Goal: Task Accomplishment & Management: Manage account settings

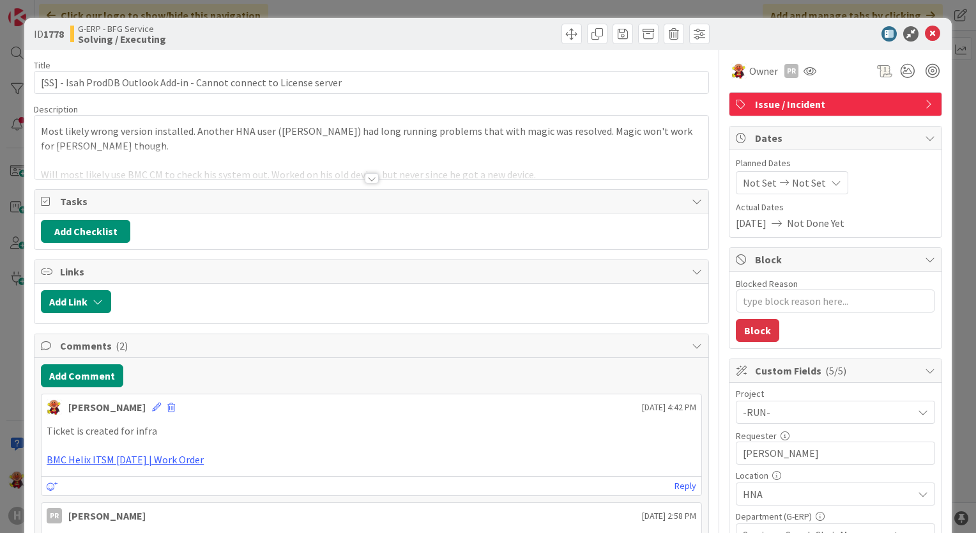
type textarea "x"
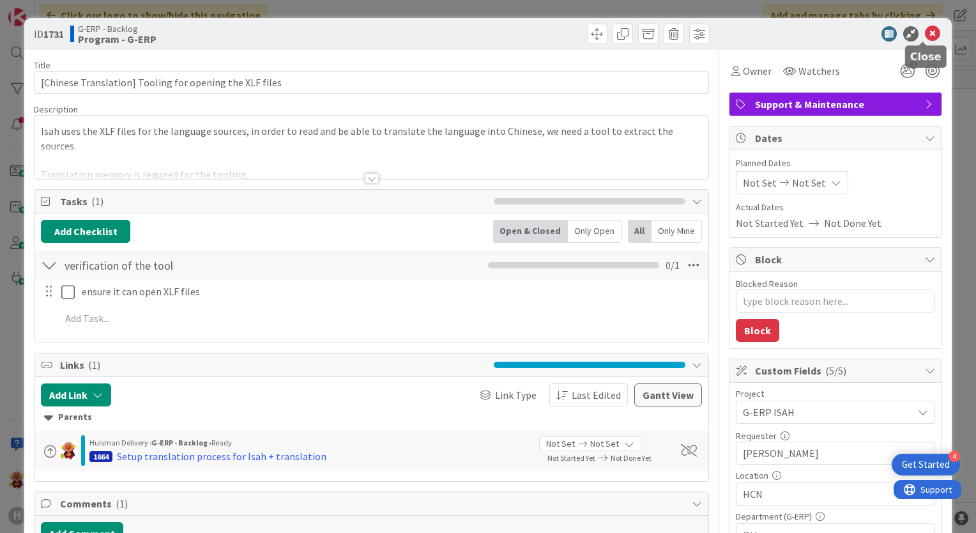
click at [925, 31] on icon at bounding box center [932, 33] width 15 height 15
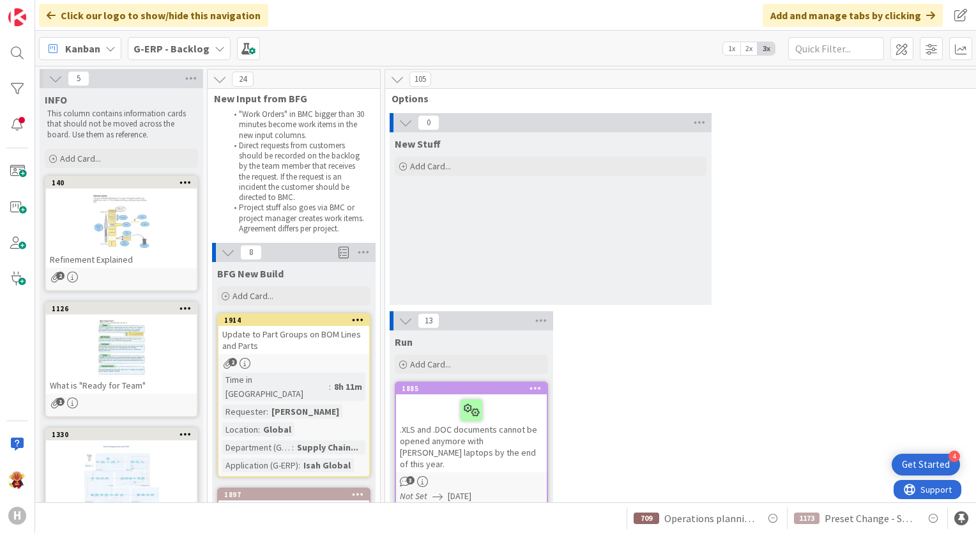
click at [197, 39] on div "G-ERP - Backlog" at bounding box center [179, 48] width 103 height 23
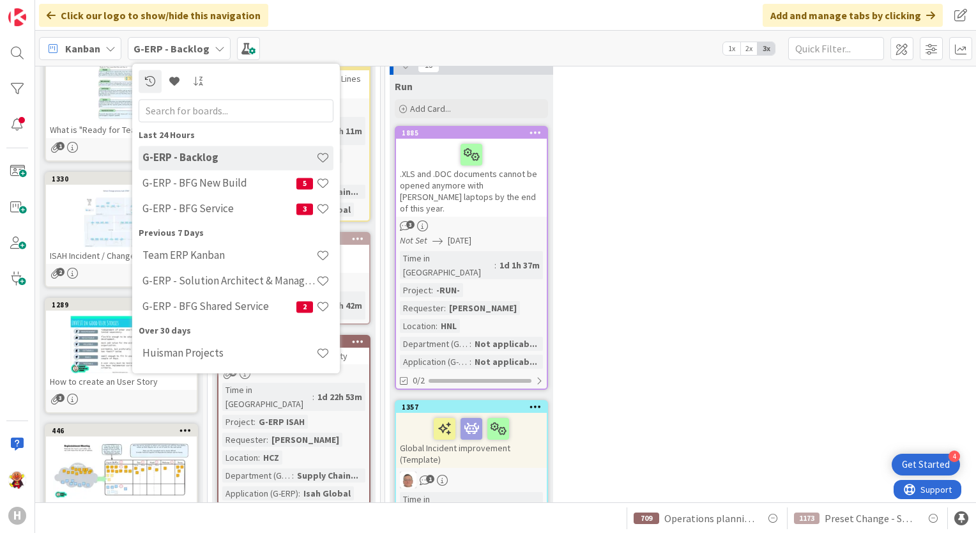
scroll to position [319, 0]
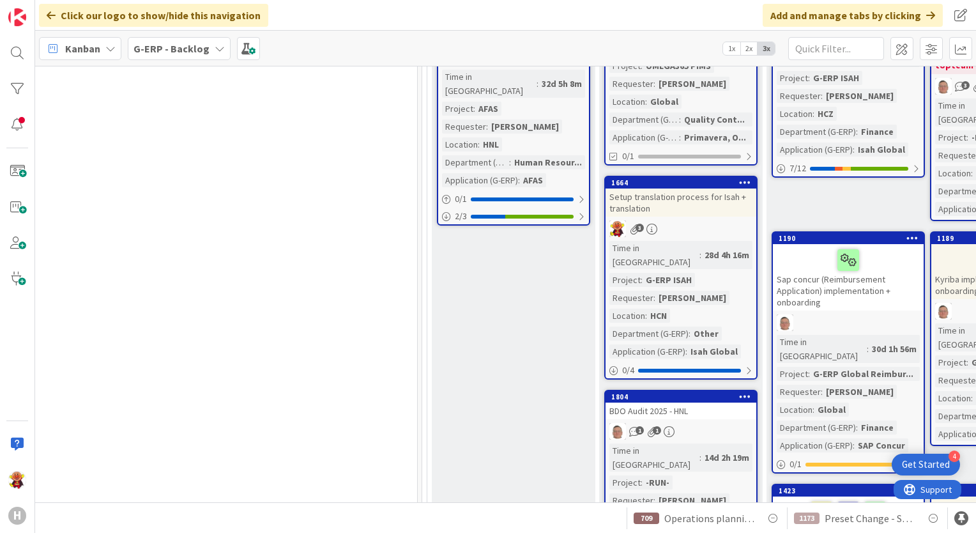
scroll to position [703, 1184]
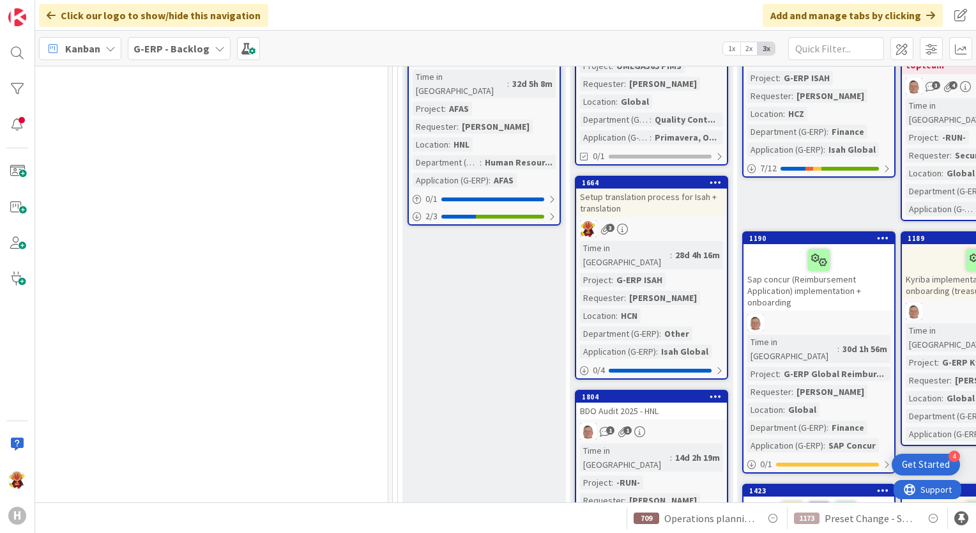
click at [697, 220] on div "3" at bounding box center [651, 228] width 151 height 17
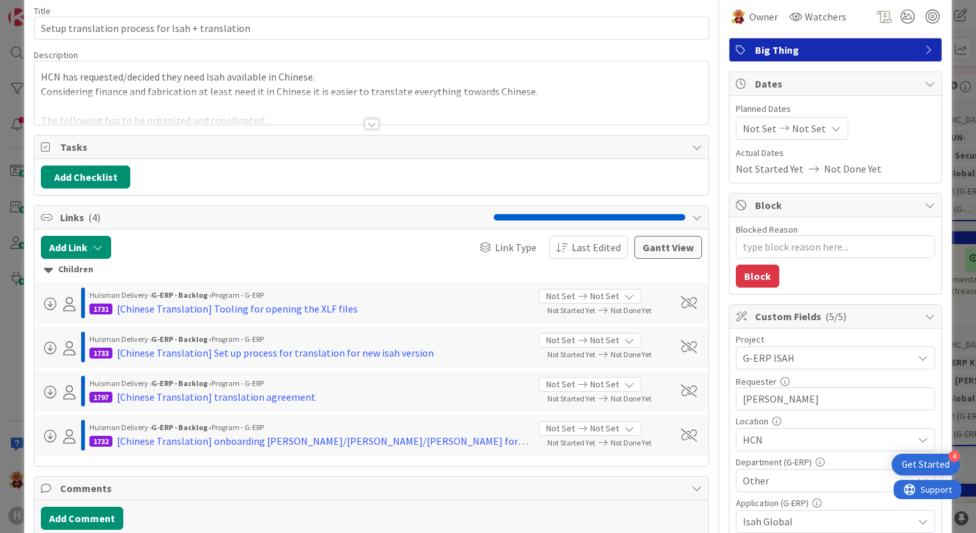
scroll to position [128, 0]
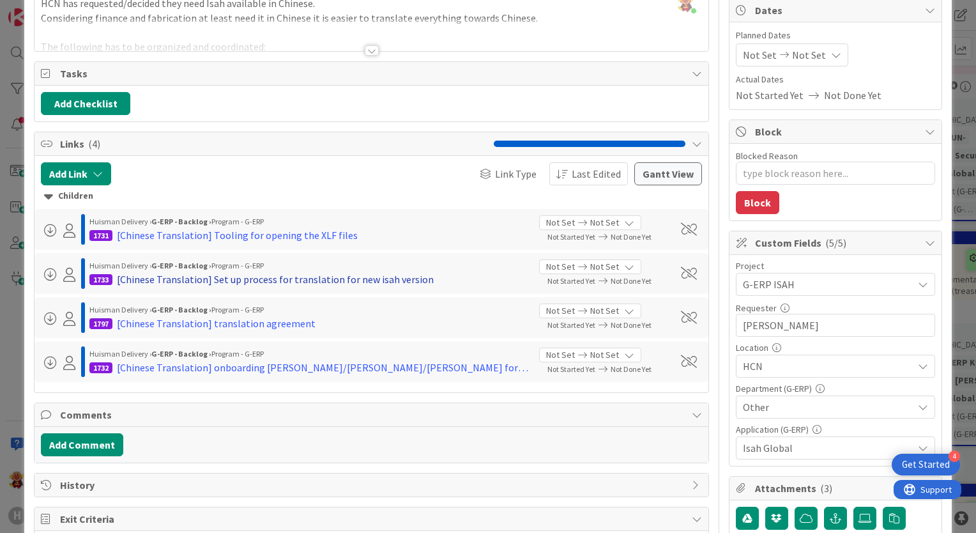
click at [301, 282] on div "[Chinese Translation] Set up process for translation for new isah version" at bounding box center [275, 278] width 317 height 15
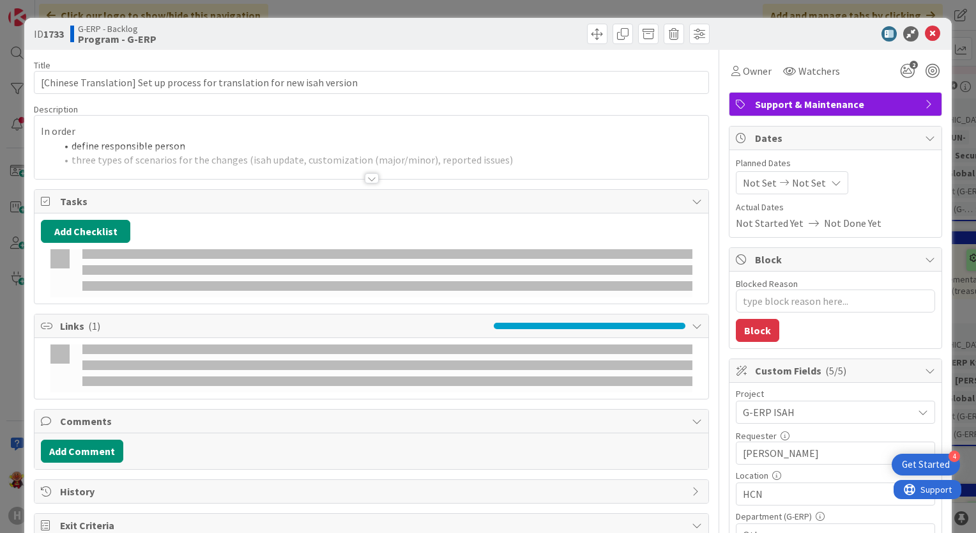
type textarea "x"
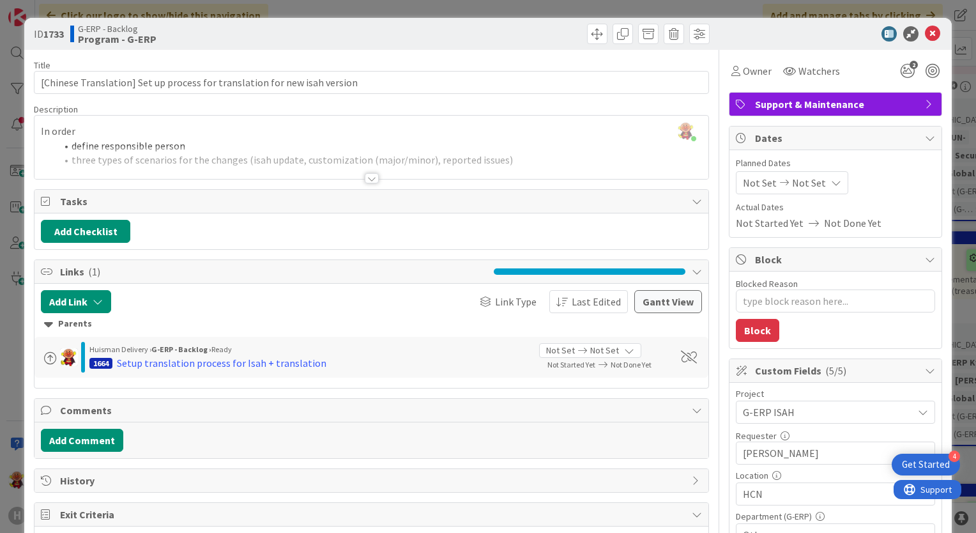
click at [372, 187] on div "Title 74 / 128 [Chinese Translation] Set up process for translation for new isa…" at bounding box center [371, 444] width 675 height 789
click at [372, 185] on div "Title 74 / 128 [Chinese Translation] Set up process for translation for new isa…" at bounding box center [371, 444] width 675 height 789
click at [370, 180] on div at bounding box center [372, 178] width 14 height 10
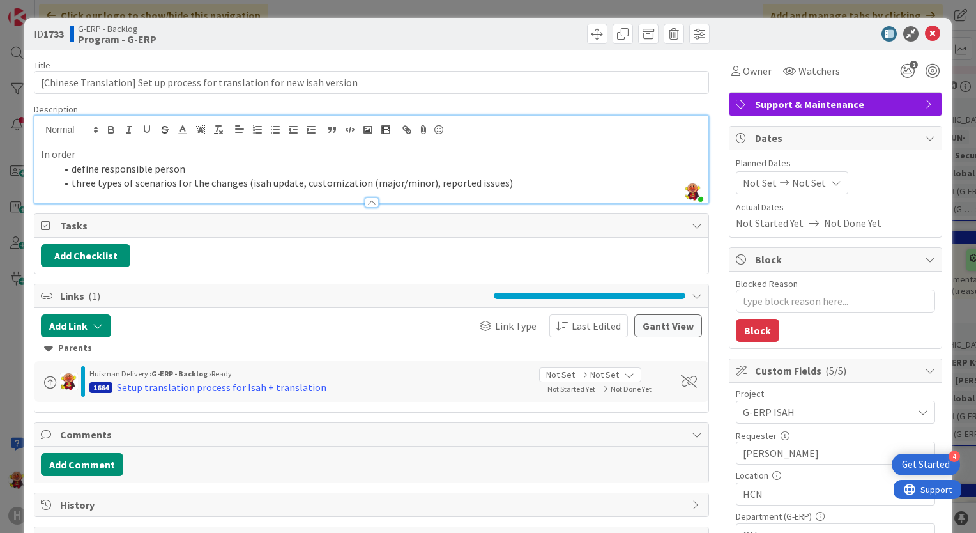
click at [91, 151] on p "In order" at bounding box center [371, 154] width 661 height 15
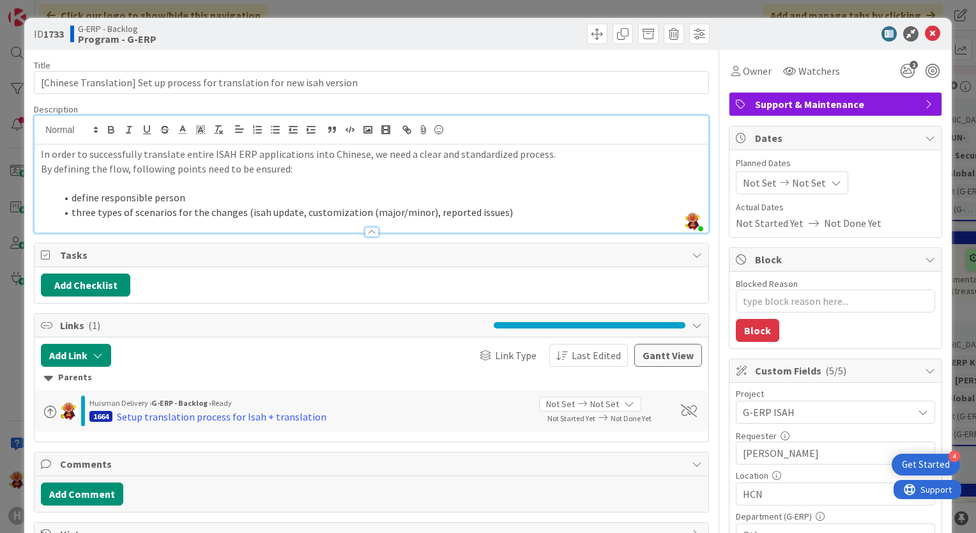
click at [40, 169] on div "In order to successfully translate entire ISAH ERP applications into Chinese, w…" at bounding box center [371, 188] width 674 height 88
click at [548, 152] on p "In order to successfully translate entire ISAH ERP applications into Chinese, w…" at bounding box center [371, 154] width 661 height 15
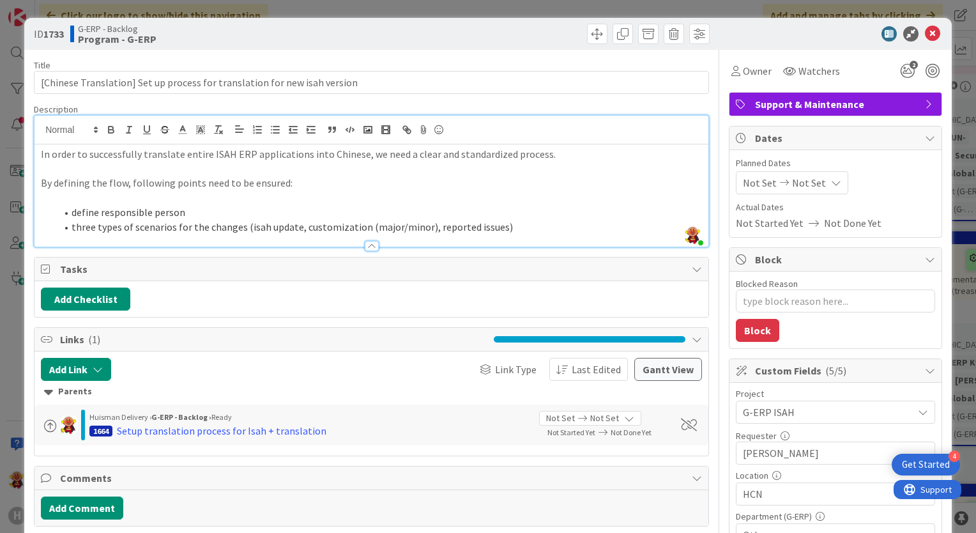
click at [242, 193] on p at bounding box center [371, 197] width 661 height 15
click at [126, 203] on p at bounding box center [371, 197] width 661 height 15
click at [75, 213] on li "define responsible person" at bounding box center [379, 212] width 646 height 15
click at [73, 211] on li "define responsible person" at bounding box center [379, 212] width 646 height 15
drag, startPoint x: 73, startPoint y: 211, endPoint x: 181, endPoint y: 208, distance: 108.6
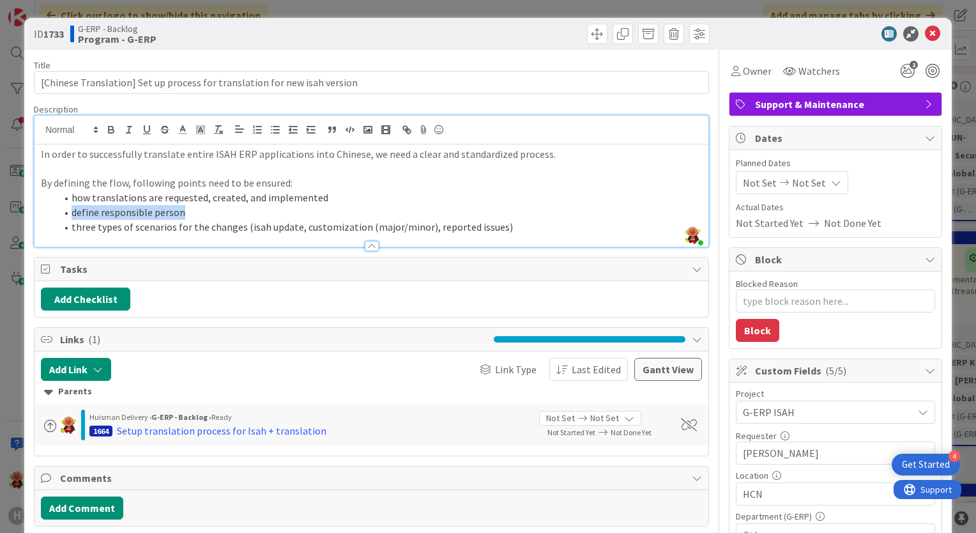
click at [181, 208] on li "define responsible person" at bounding box center [379, 212] width 646 height 15
click at [181, 208] on li "Clear" at bounding box center [379, 212] width 646 height 15
click at [264, 211] on li "Clear responsibilities for IT ERP team" at bounding box center [379, 212] width 646 height 15
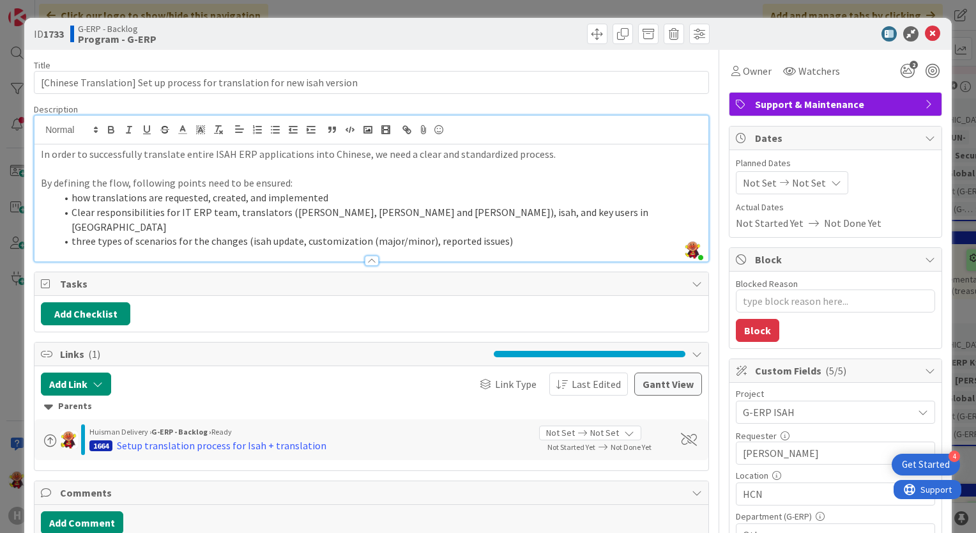
click at [516, 234] on li "three types of scenarios for the changes (isah update, customization (major/min…" at bounding box center [379, 241] width 646 height 15
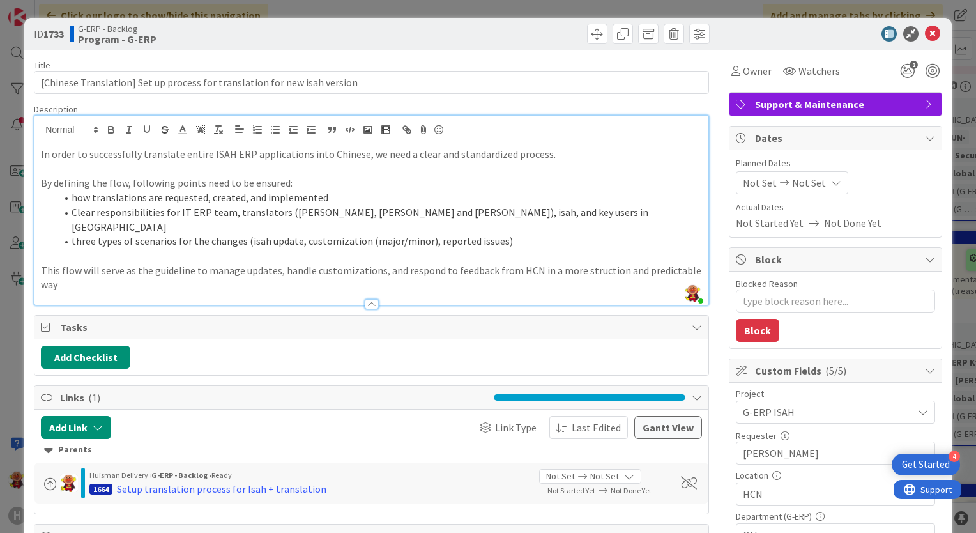
click at [582, 263] on p "This flow will serve as the guideline to manage updates, handle customizations,…" at bounding box center [371, 277] width 661 height 29
click at [601, 291] on div at bounding box center [371, 297] width 674 height 13
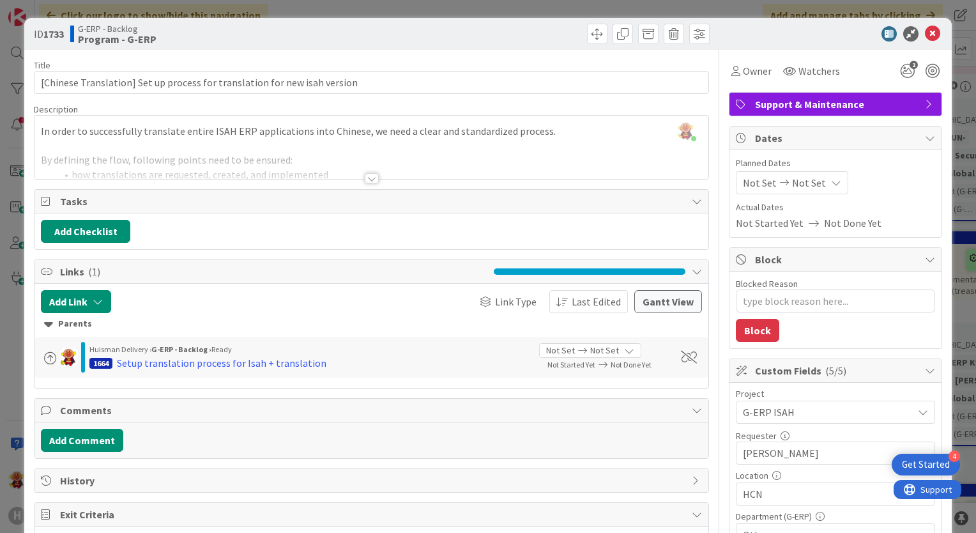
click at [368, 178] on div at bounding box center [372, 178] width 14 height 10
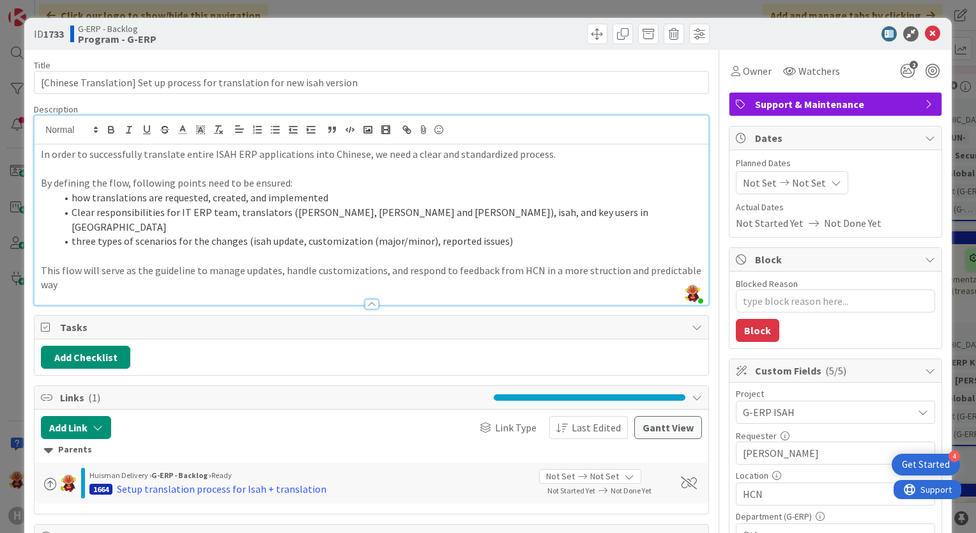
click at [608, 263] on p "This flow will serve as the guideline to manage updates, handle customizations,…" at bounding box center [371, 277] width 661 height 29
click at [536, 291] on div at bounding box center [371, 297] width 674 height 13
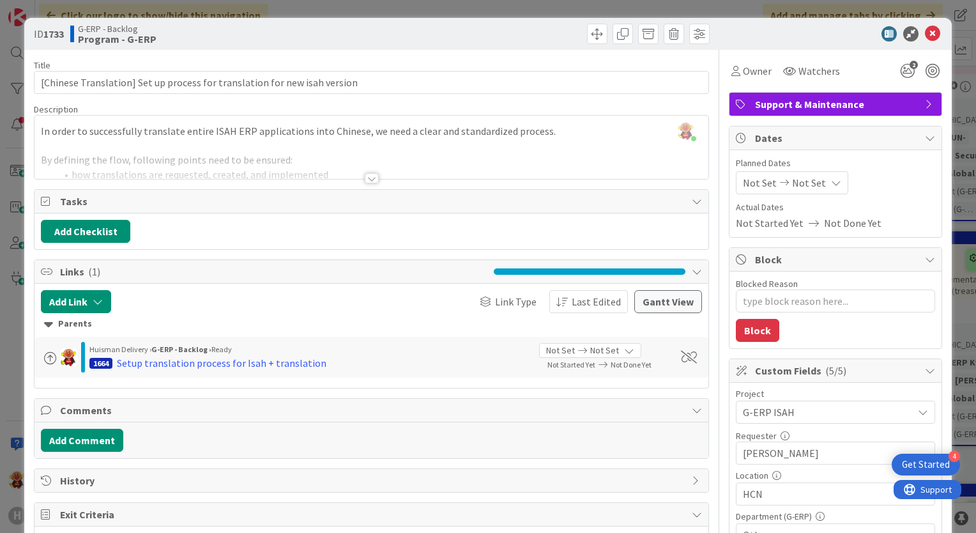
click at [373, 181] on div "Title 74 / 128 [Chinese Translation] Set up process for translation for new isa…" at bounding box center [371, 444] width 675 height 789
click at [370, 181] on div at bounding box center [372, 178] width 14 height 10
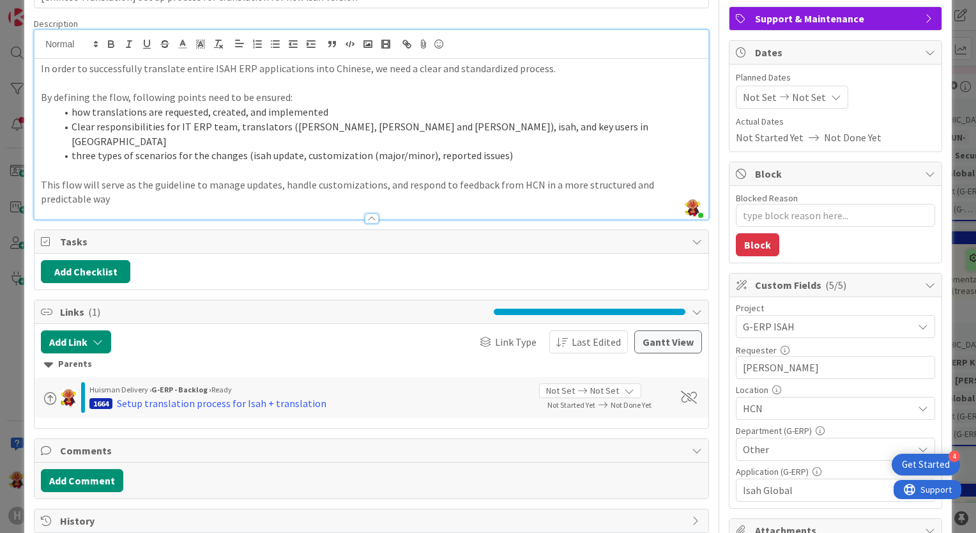
scroll to position [64, 0]
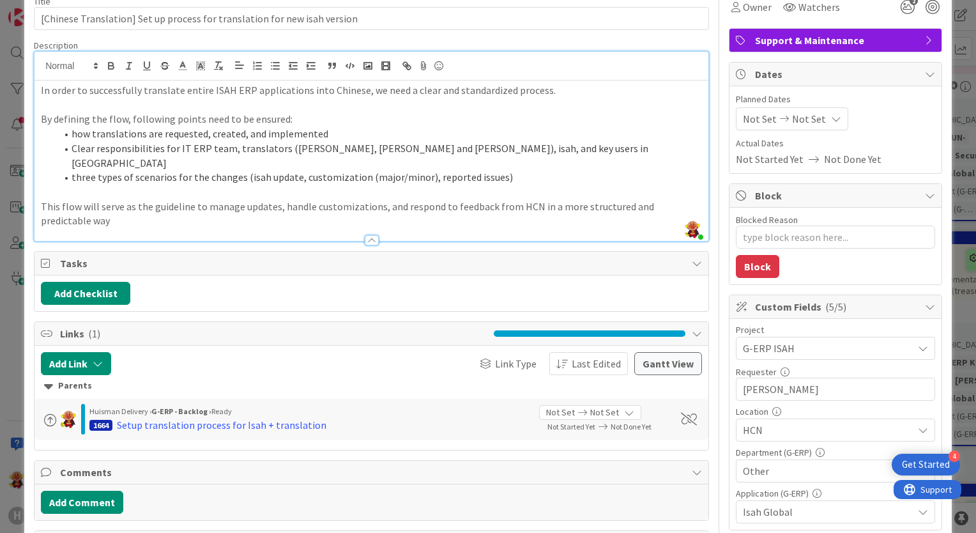
click at [575, 141] on li "Clear responsibilities for IT ERP team, translators ([PERSON_NAME], [PERSON_NAM…" at bounding box center [379, 155] width 646 height 29
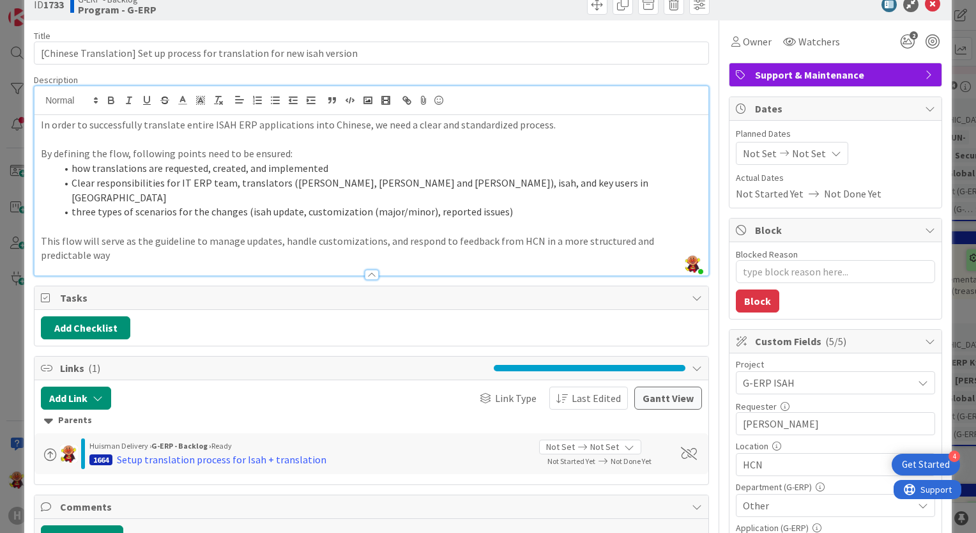
scroll to position [0, 0]
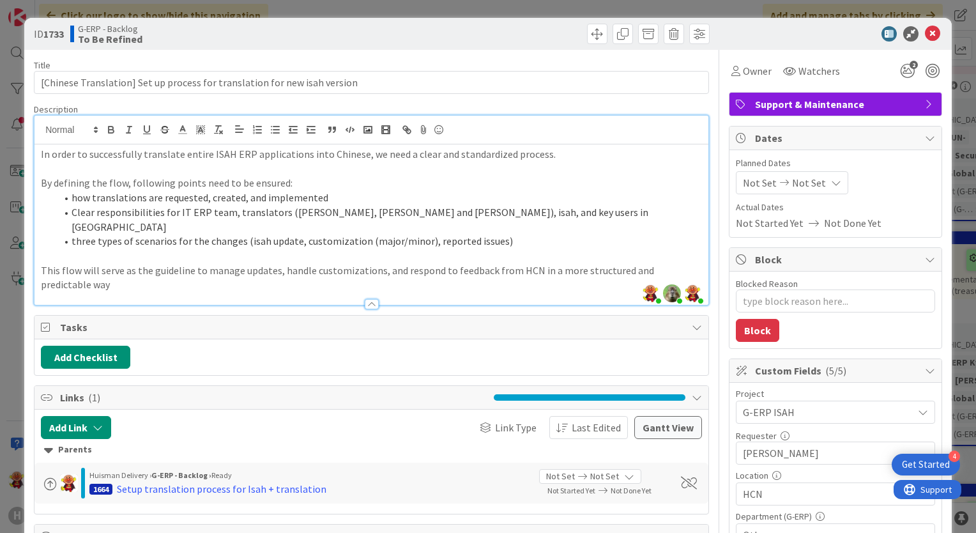
click at [240, 263] on p "This flow will serve as the guideline to manage updates, handle customizations,…" at bounding box center [371, 277] width 661 height 29
click at [398, 263] on p "This flow will serve as the guideline to manage Chinese translation updates, ha…" at bounding box center [371, 277] width 661 height 29
click at [393, 263] on p "This flow will serve as the guideline to manage Chinese translation updates, ha…" at bounding box center [371, 277] width 661 height 29
click at [396, 263] on p "This flow will serve as the guideline to manage Chinese translation updates, ha…" at bounding box center [371, 277] width 661 height 29
click at [460, 263] on p "This flow will serve as the guideline to manage Chinese translation updates, ha…" at bounding box center [371, 277] width 661 height 29
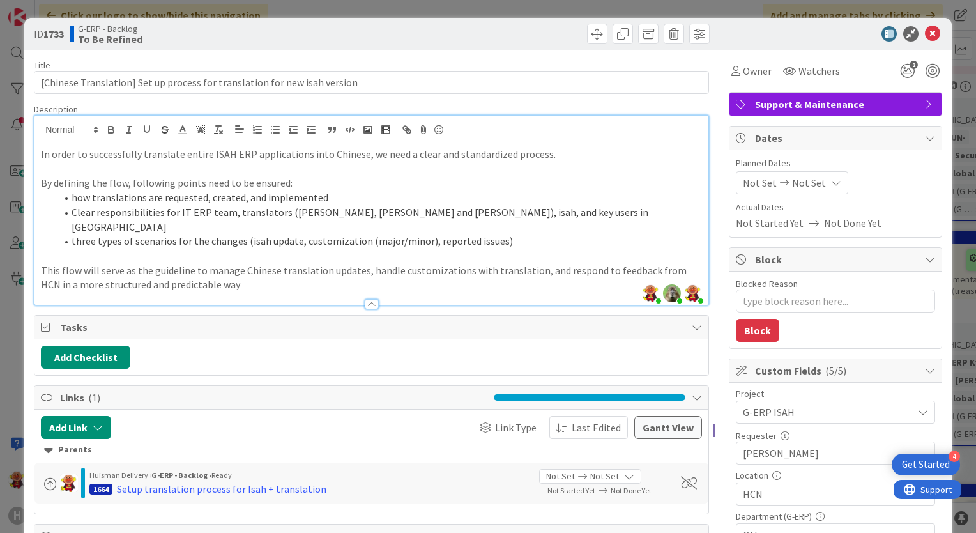
click at [605, 263] on p "This flow will serve as the guideline to manage Chinese translation updates, ha…" at bounding box center [371, 277] width 661 height 29
click at [593, 263] on p "This flow will serve as the guideline to manage Chinese translation updates, ha…" at bounding box center [371, 277] width 661 height 29
click at [576, 263] on p "This flow will serve as the guideline to manage Chinese translation updates, ha…" at bounding box center [371, 277] width 661 height 29
click at [535, 263] on p "This flow will serve as the guideline to manage Chinese translation updates, ha…" at bounding box center [371, 277] width 661 height 29
click at [572, 263] on p "This flow will serve as the guideline to manage Chinese translation updates, ha…" at bounding box center [371, 277] width 661 height 29
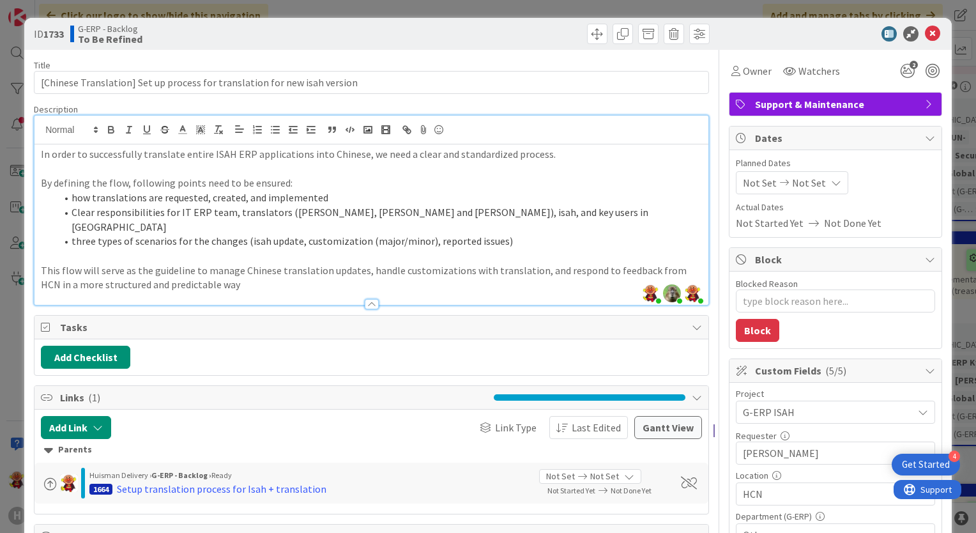
click at [618, 263] on p "This flow will serve as the guideline to manage Chinese translation updates, ha…" at bounding box center [371, 277] width 661 height 29
click at [599, 265] on p "This flow will serve as the guideline to manage Chinese translation updates, ha…" at bounding box center [371, 277] width 661 height 29
click at [574, 266] on p "This flow will serve as the guideline to manage Chinese translation updates, ha…" at bounding box center [371, 277] width 661 height 29
click at [603, 263] on p "This flow will serve as the guideline to manage Chinese translation updates, ha…" at bounding box center [371, 277] width 661 height 29
click at [602, 263] on p "This flow will serve as the guideline to manage Chinese translation updates, ha…" at bounding box center [371, 277] width 661 height 29
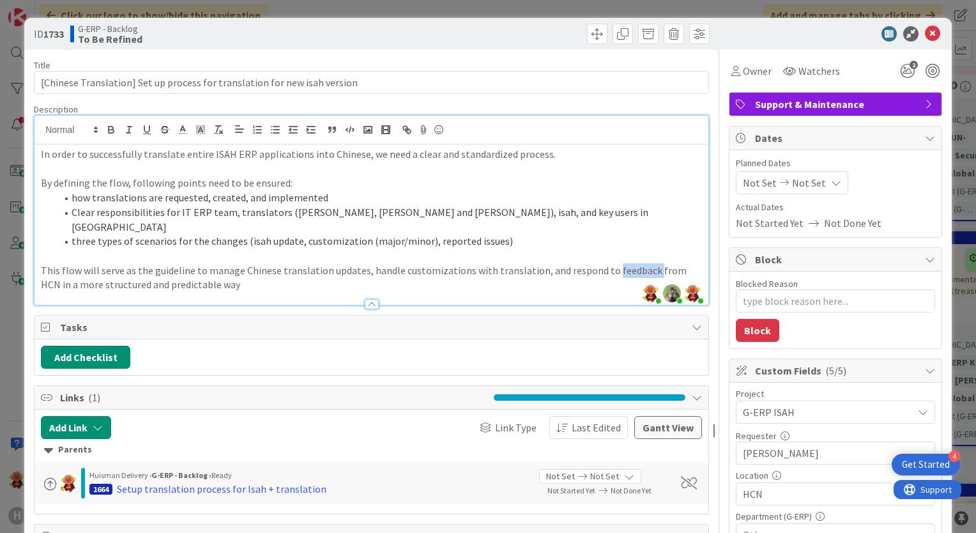
click at [602, 263] on p "This flow will serve as the guideline to manage Chinese translation updates, ha…" at bounding box center [371, 277] width 661 height 29
click at [600, 263] on p "This flow will serve as the guideline to manage Chinese translation updates, ha…" at bounding box center [371, 277] width 661 height 29
click at [593, 263] on p "This flow will serve as the guideline to manage Chinese translation updates, ha…" at bounding box center [371, 277] width 661 height 29
click at [582, 263] on p "This flow will serve as the guideline to manage Chinese translation updates, ha…" at bounding box center [371, 277] width 661 height 29
click at [602, 263] on p "This flow will serve as the guideline to manage Chinese translation updates, ha…" at bounding box center [371, 277] width 661 height 29
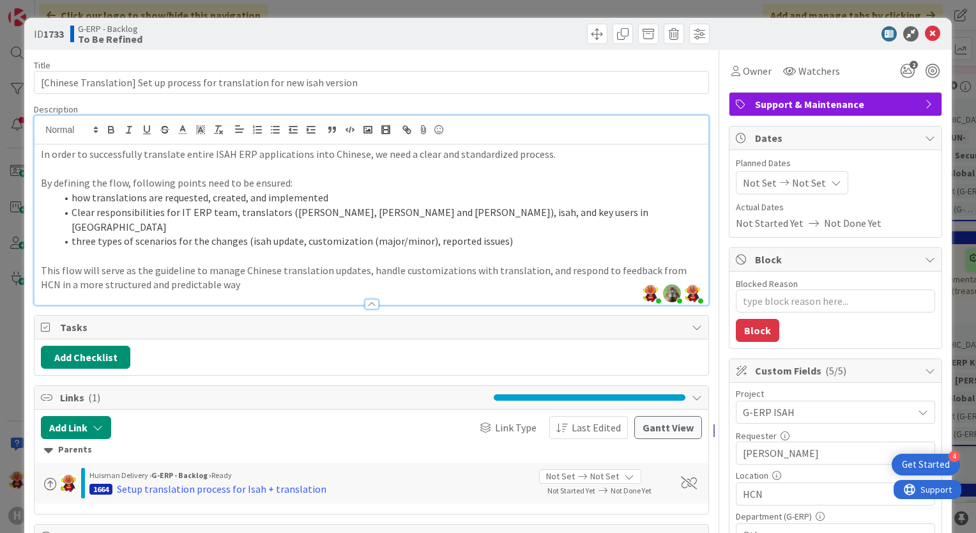
click at [600, 263] on p "This flow will serve as the guideline to manage Chinese translation updates, ha…" at bounding box center [371, 277] width 661 height 29
type textarea "x"
click at [317, 264] on p "This flow will serve as the guideline to manage Chinese translation updates, ha…" at bounding box center [371, 277] width 661 height 29
click at [271, 263] on p "This flow will serve as the guideline to manage Chinese translation updates, ha…" at bounding box center [371, 277] width 661 height 29
click at [240, 273] on p "This flow will serve as the guideline to manage Chinese translation updates, ha…" at bounding box center [371, 277] width 661 height 29
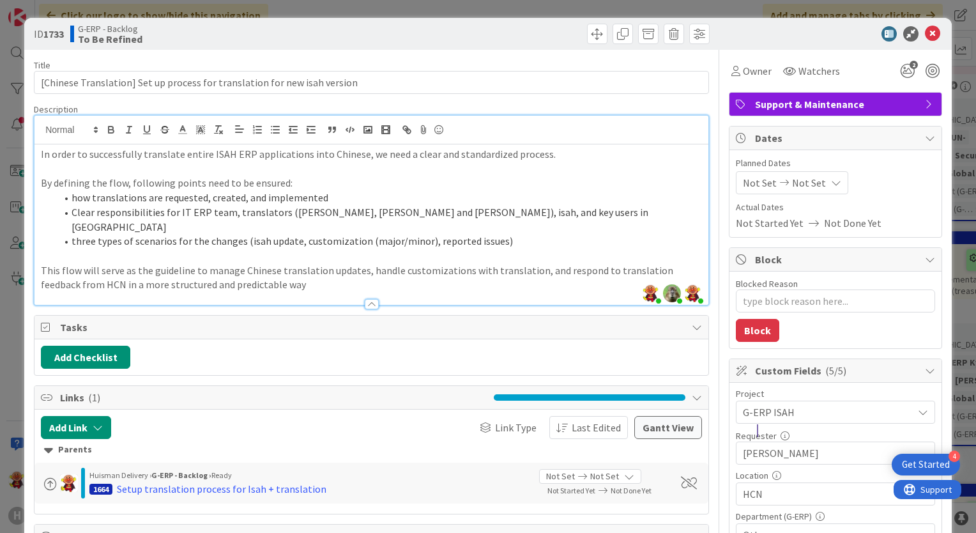
click at [273, 207] on li "Clear responsibilities for IT ERP team, translators ([PERSON_NAME], [PERSON_NAM…" at bounding box center [379, 219] width 646 height 29
click at [272, 263] on p "This flow will serve as the guideline to manage Chinese translation updates, ha…" at bounding box center [371, 277] width 661 height 29
click at [323, 291] on div at bounding box center [371, 297] width 674 height 13
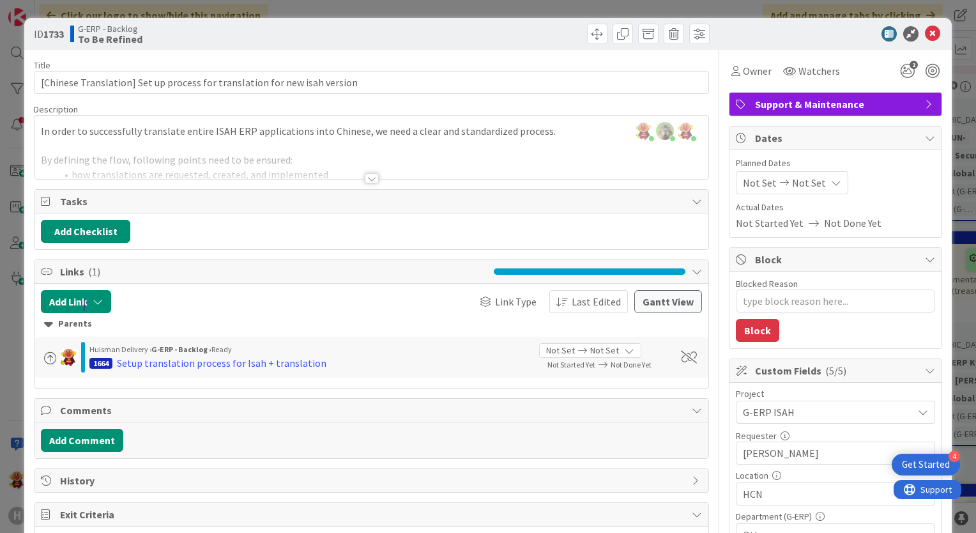
click at [372, 168] on div at bounding box center [371, 162] width 674 height 33
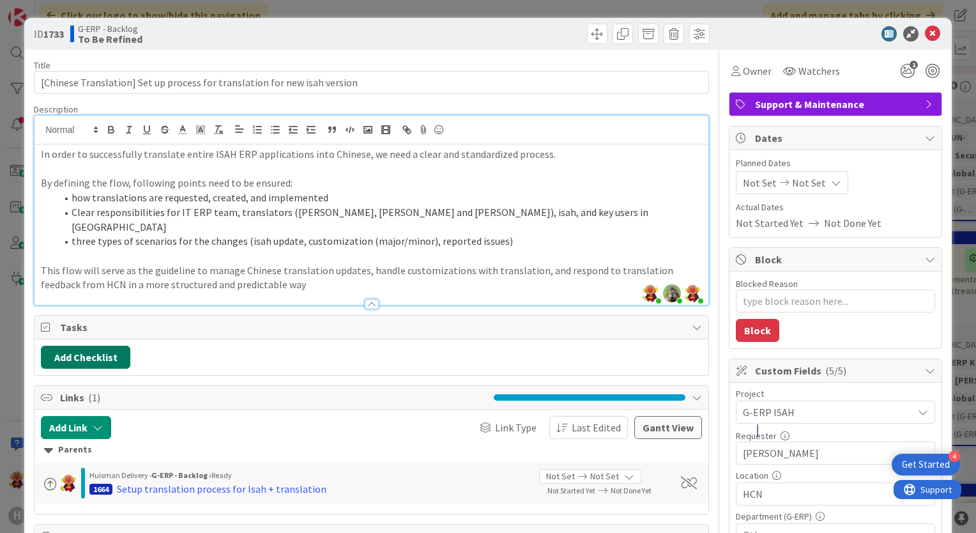
click at [95, 346] on button "Add Checklist" at bounding box center [85, 357] width 89 height 23
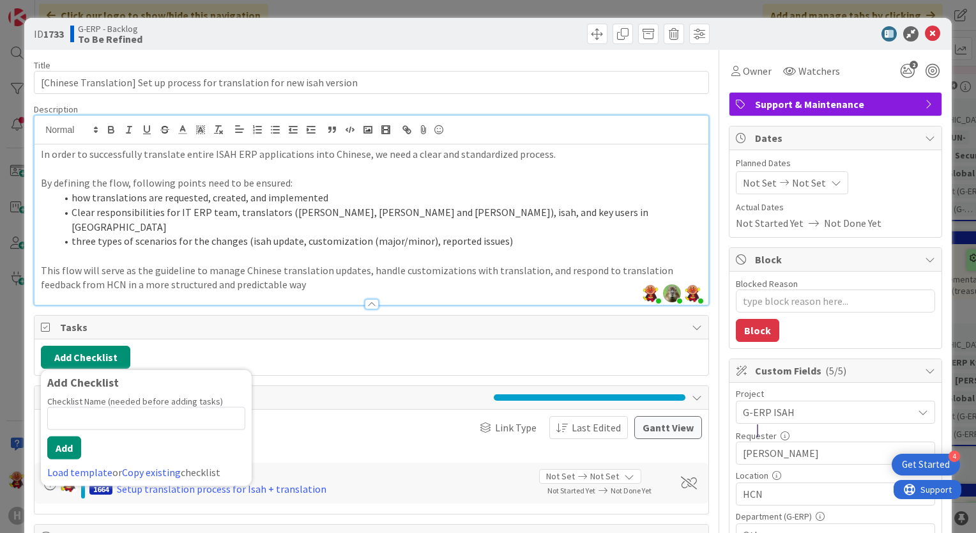
click at [97, 407] on input at bounding box center [146, 418] width 198 height 23
click at [206, 346] on div "Add Checklist Add Checklist Checklist Name (needed before adding tasks) 0 / 64 …" at bounding box center [371, 357] width 661 height 23
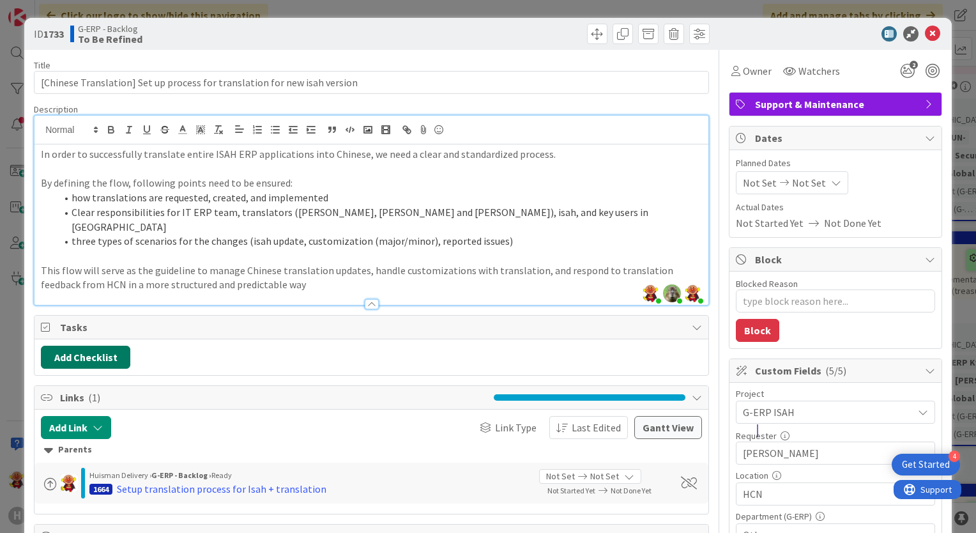
click at [118, 346] on button "Add Checklist" at bounding box center [85, 357] width 89 height 23
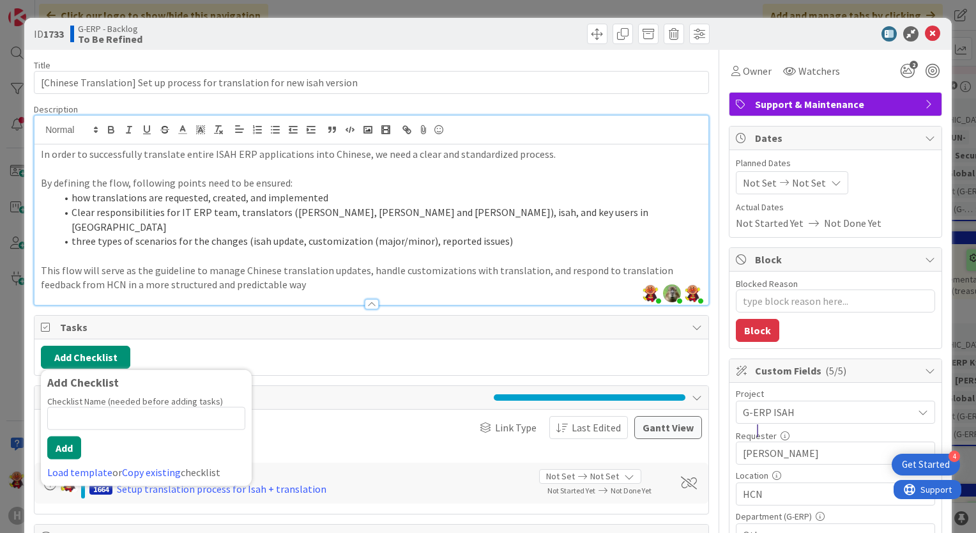
click at [118, 407] on input at bounding box center [146, 418] width 198 height 23
type input "Make the visio"
click at [63, 436] on button "Add" at bounding box center [64, 447] width 34 height 23
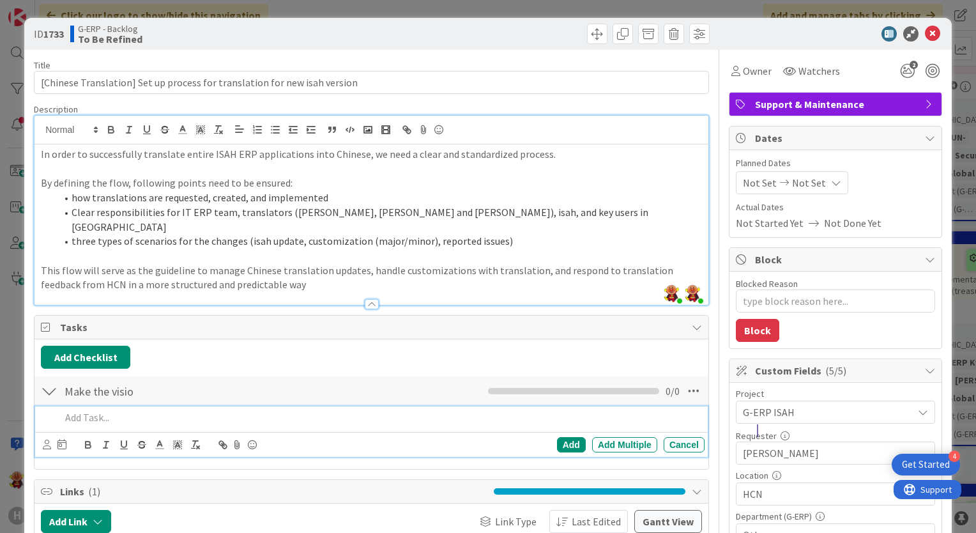
type textarea "x"
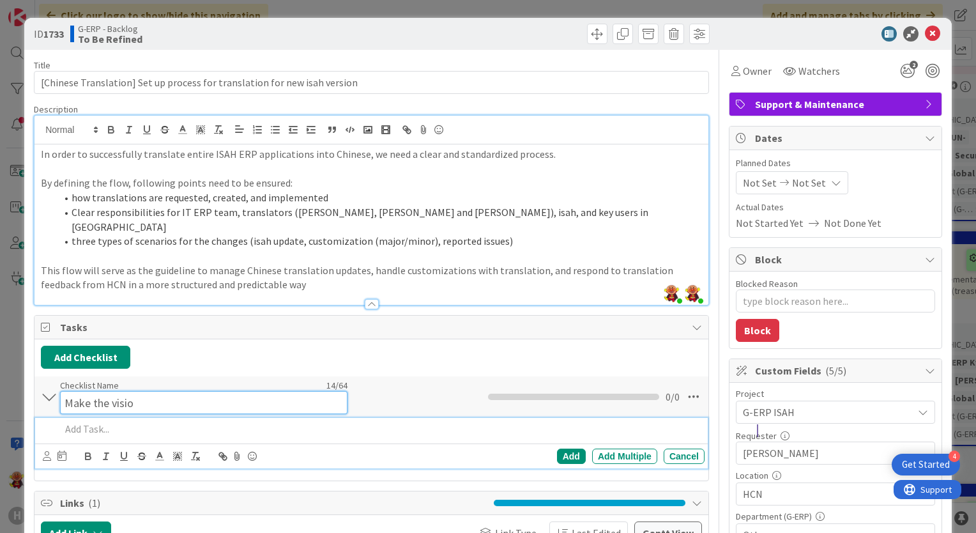
click at [84, 391] on input "Make the visio" at bounding box center [203, 402] width 287 height 23
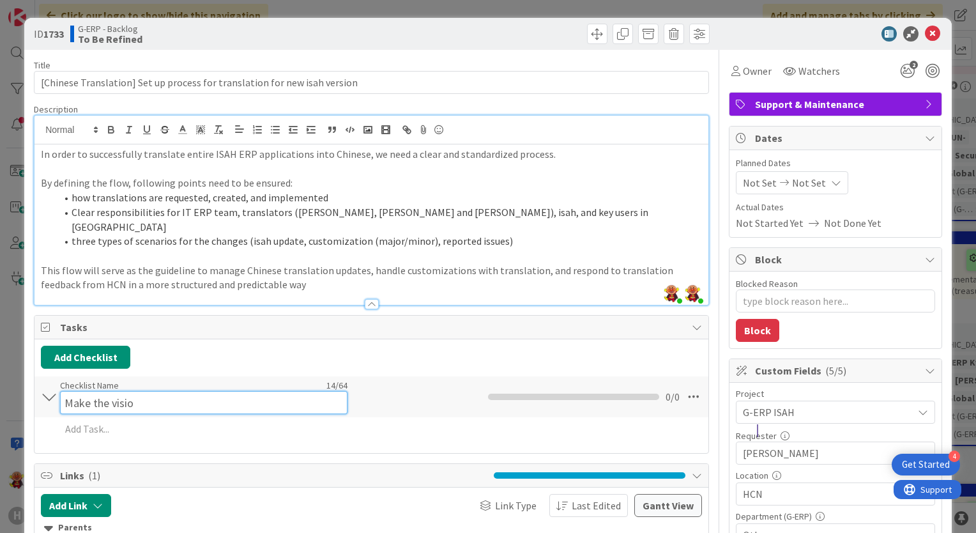
click at [84, 391] on input "Make the visio" at bounding box center [203, 402] width 287 height 23
drag, startPoint x: 151, startPoint y: 387, endPoint x: 82, endPoint y: 387, distance: 69.0
click at [82, 391] on input "Make the visio" at bounding box center [203, 402] width 287 height 23
click at [106, 391] on input "Make the visio" at bounding box center [203, 402] width 287 height 23
drag, startPoint x: 108, startPoint y: 387, endPoint x: 56, endPoint y: 384, distance: 51.8
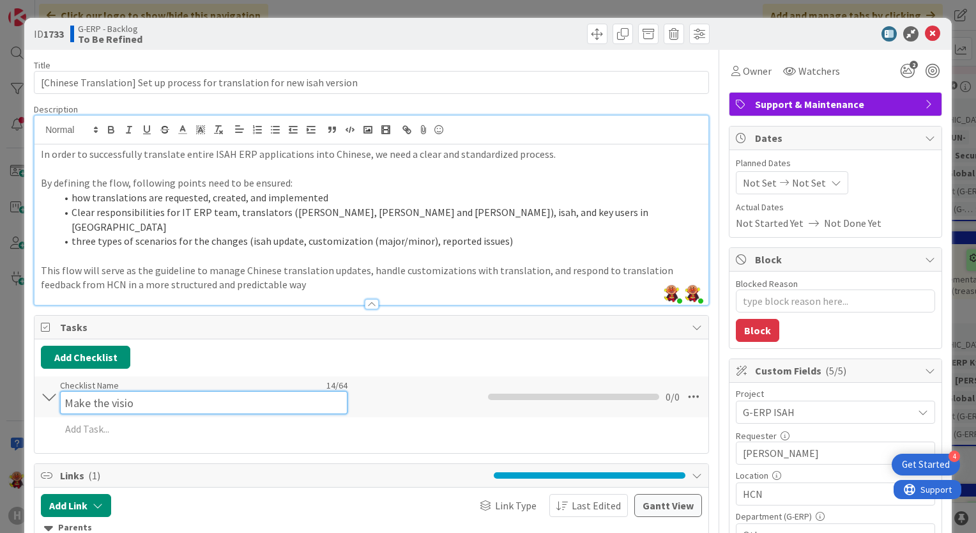
click at [56, 384] on div "Make the visio Checklist Name 14 / 64 Make the visio 0 / 0" at bounding box center [371, 396] width 674 height 41
type input "visio"
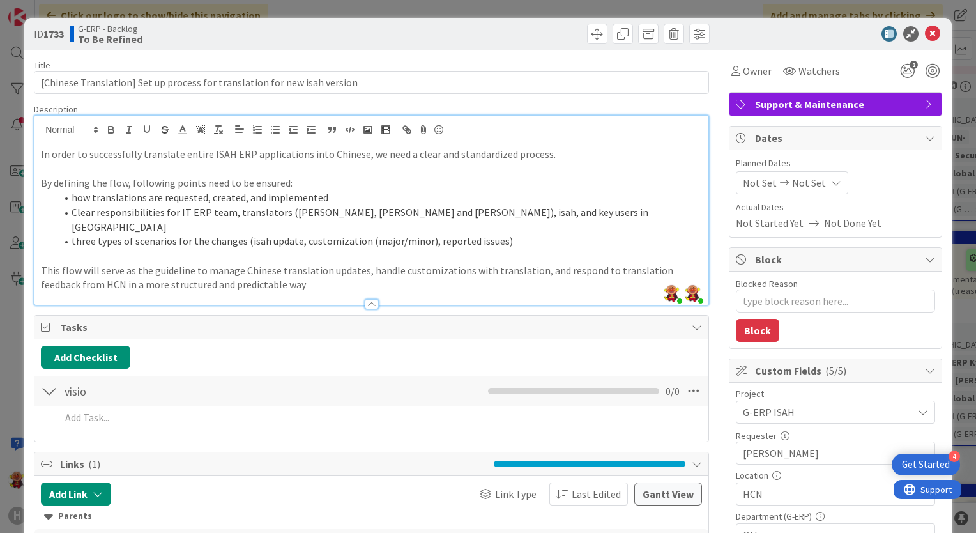
click at [337, 352] on div "Add Checklist Back" at bounding box center [371, 357] width 661 height 23
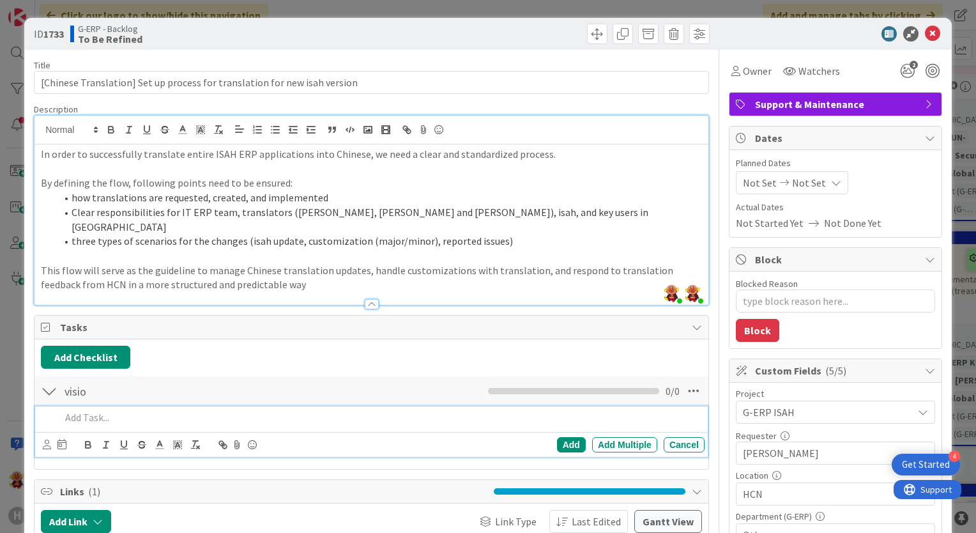
click at [123, 410] on p at bounding box center [380, 417] width 639 height 15
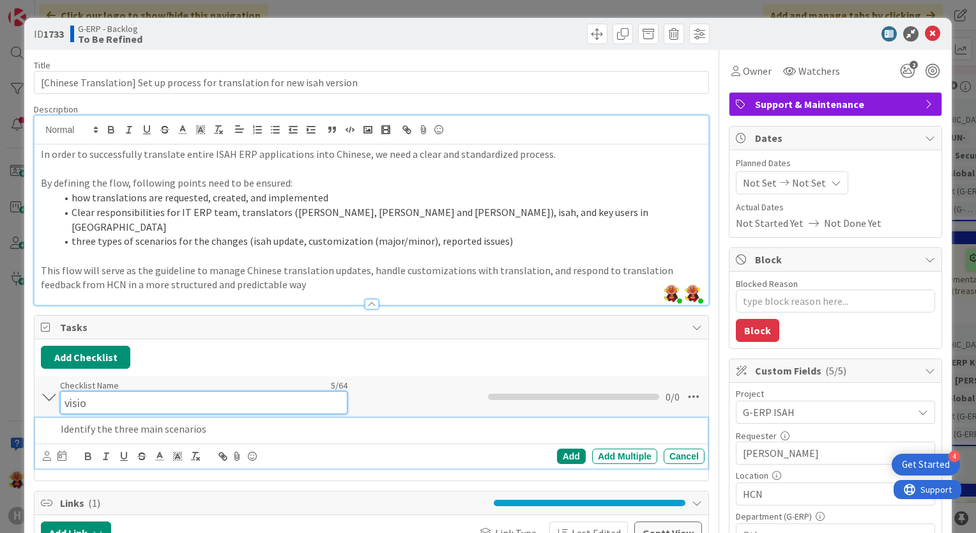
click at [271, 379] on div "Checklist Name 5 / 64 visio" at bounding box center [203, 396] width 287 height 34
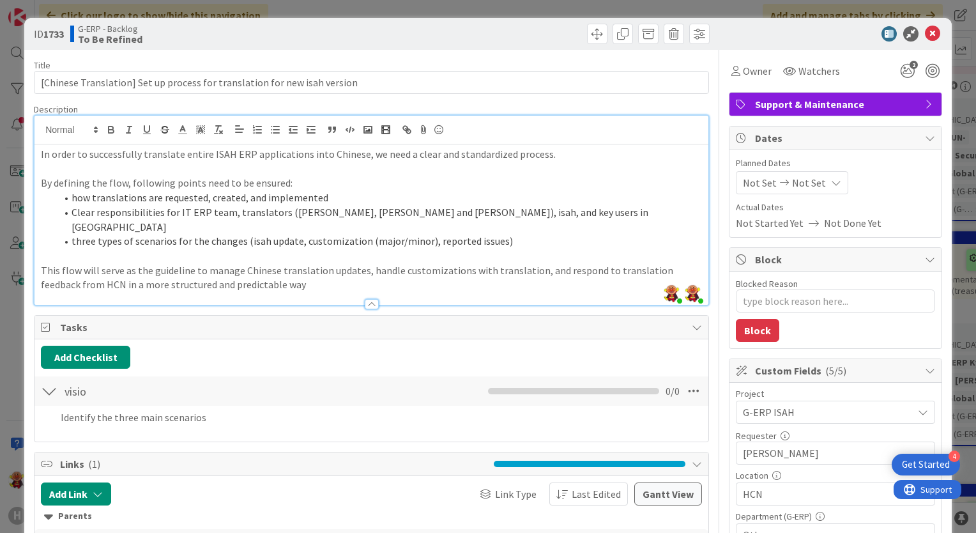
click at [136, 428] on div "Title 74 / 128 [Chinese Translation] Set up process for translation for new isa…" at bounding box center [371, 444] width 675 height 789
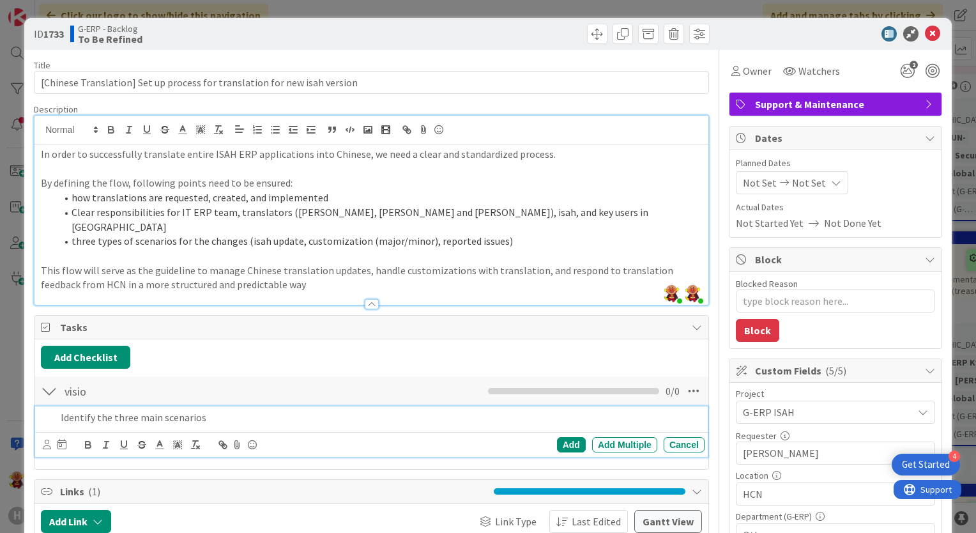
click at [572, 412] on div "Identify the three main scenarios" at bounding box center [380, 417] width 649 height 22
click at [565, 437] on div "Add" at bounding box center [571, 444] width 29 height 15
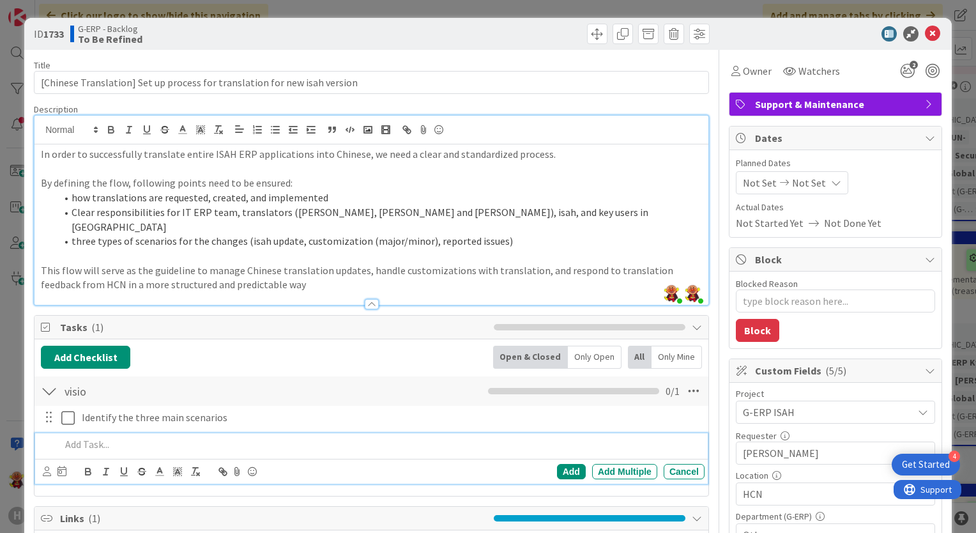
click at [346, 437] on p at bounding box center [380, 444] width 639 height 15
click at [245, 510] on span "Links ( 1 )" at bounding box center [273, 517] width 427 height 15
type textarea "x"
click at [232, 437] on p at bounding box center [380, 444] width 639 height 15
click at [143, 437] on p at bounding box center [380, 444] width 639 height 15
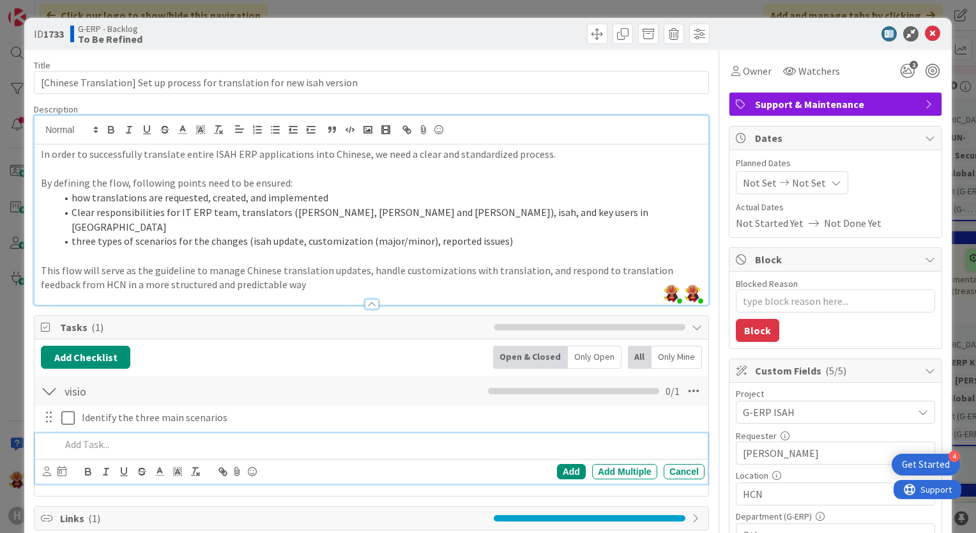
click at [231, 376] on div "visio Checklist Name 5 / 64 visio 0 / 1" at bounding box center [371, 390] width 674 height 29
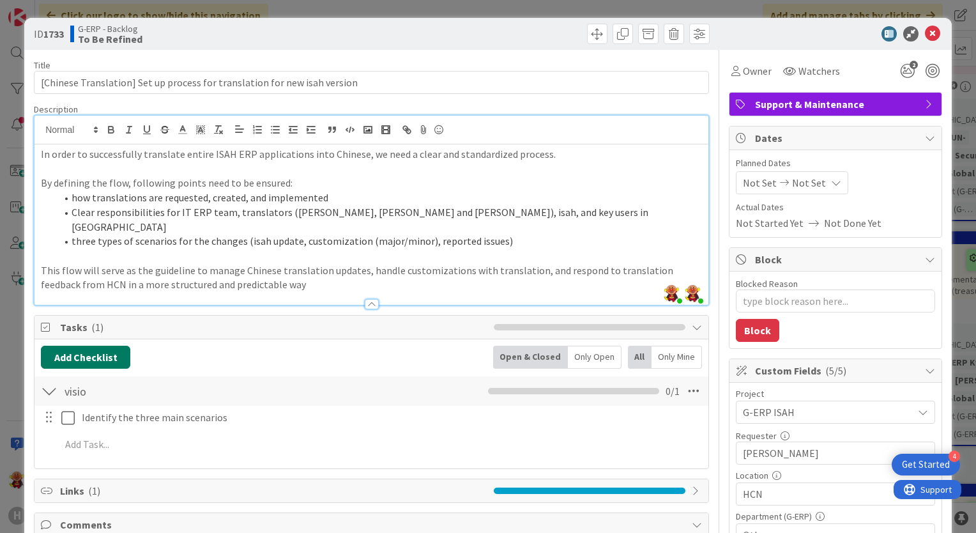
click at [89, 348] on button "Add Checklist" at bounding box center [85, 357] width 89 height 23
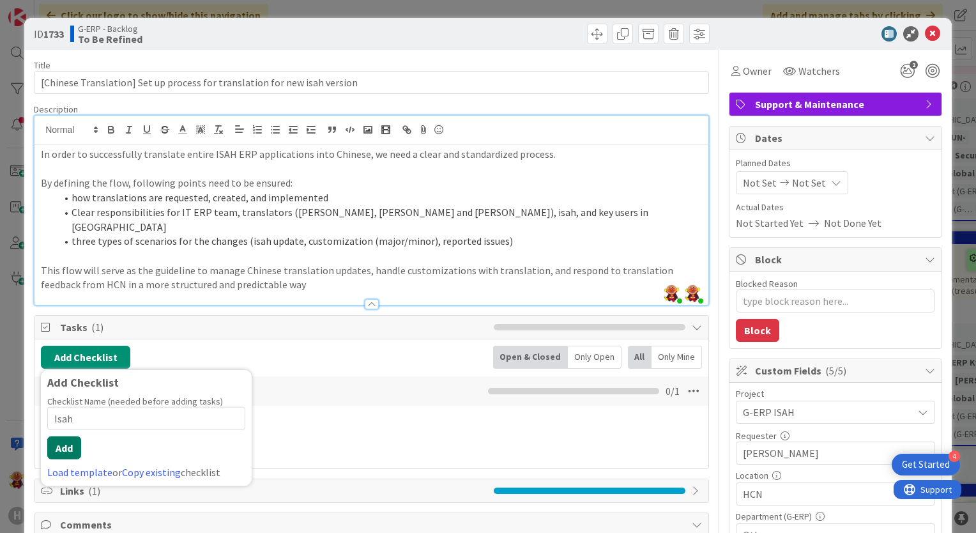
type input "Isah"
click at [69, 436] on button "Add" at bounding box center [64, 447] width 34 height 23
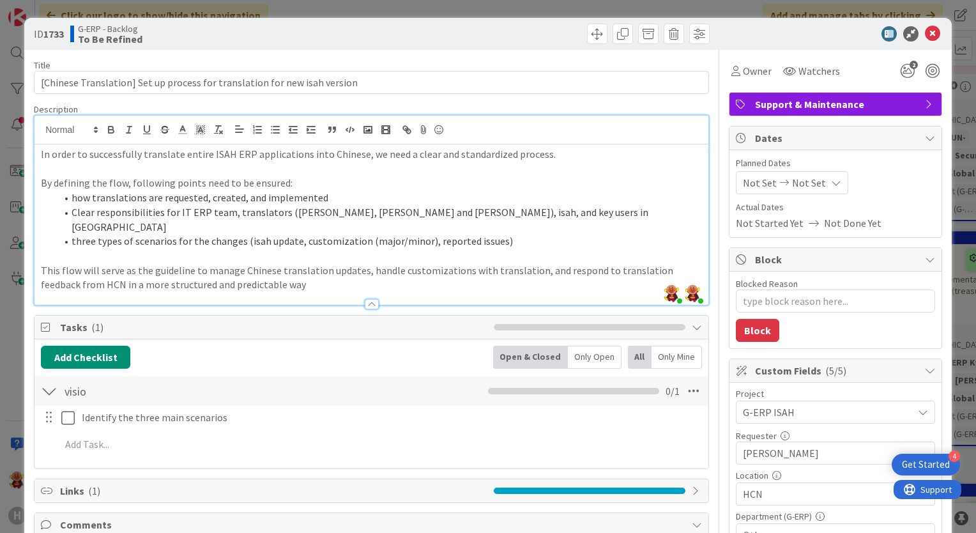
type textarea "x"
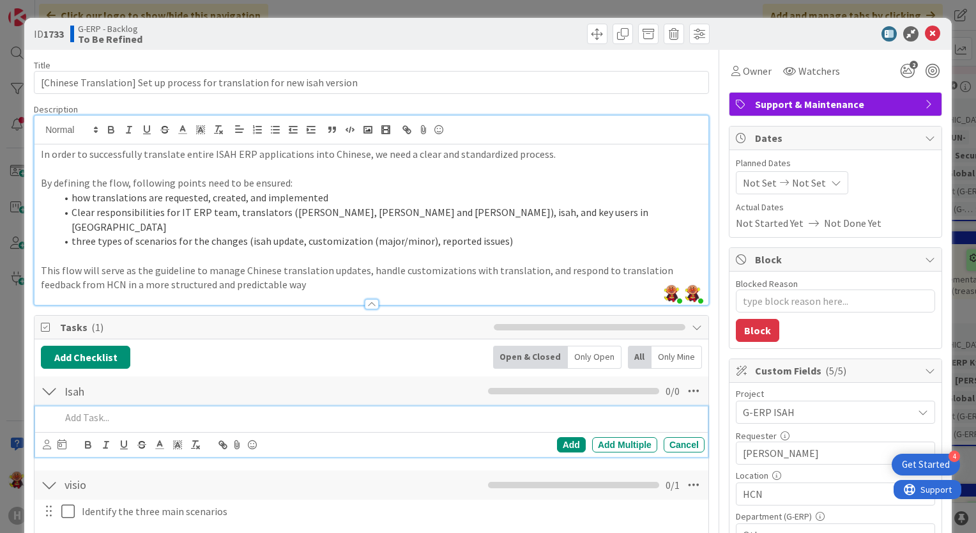
click at [139, 410] on p at bounding box center [380, 417] width 639 height 15
click at [557, 437] on div "Add" at bounding box center [571, 444] width 29 height 15
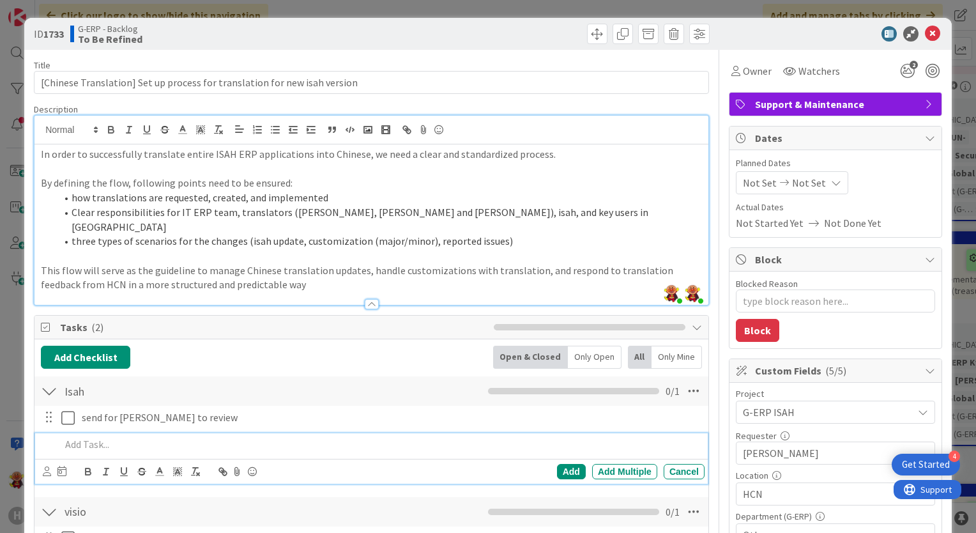
click at [191, 437] on p at bounding box center [380, 444] width 639 height 15
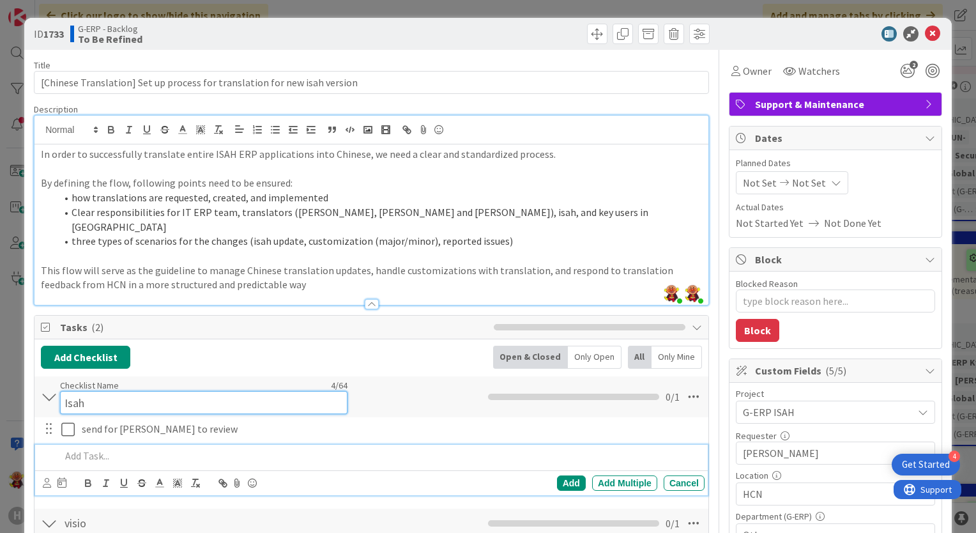
click at [273, 391] on input "Isah" at bounding box center [203, 402] width 287 height 23
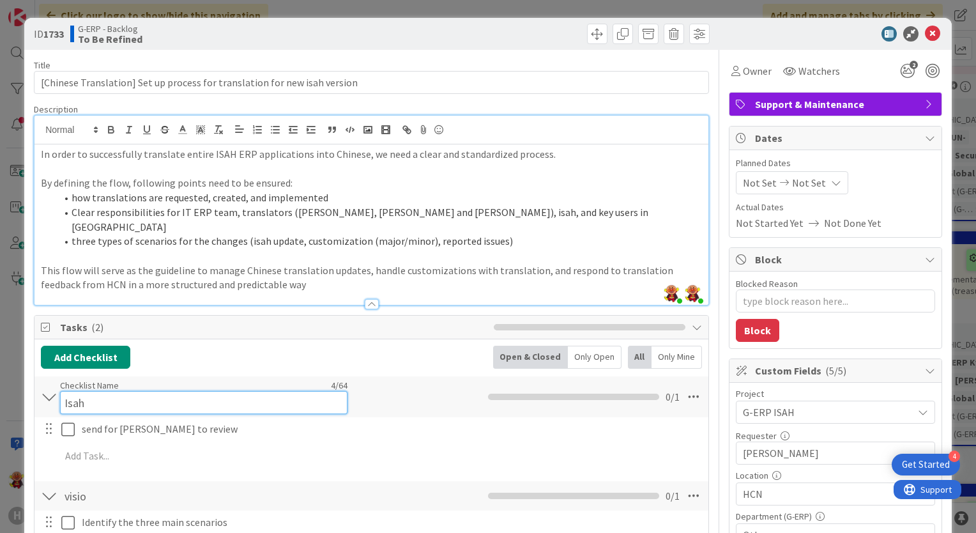
scroll to position [64, 0]
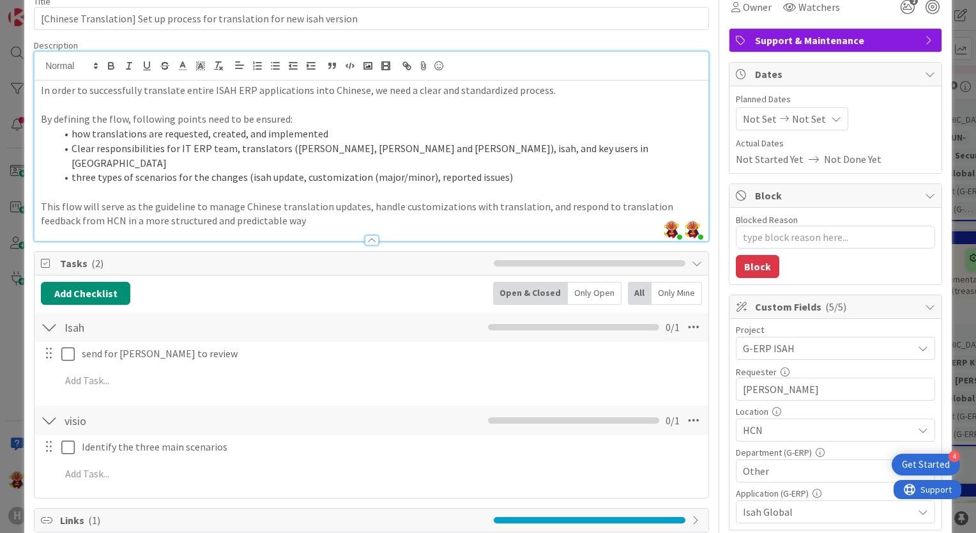
drag, startPoint x: 383, startPoint y: 283, endPoint x: 373, endPoint y: 330, distance: 48.4
click at [383, 285] on div "Add Checklist Back Open & Closed Only Open All Only Mine" at bounding box center [371, 293] width 661 height 23
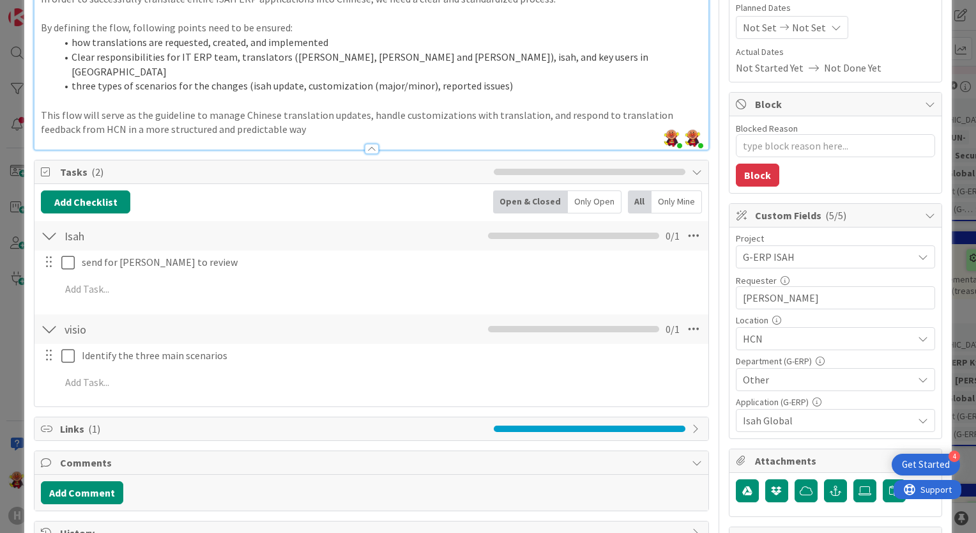
scroll to position [192, 0]
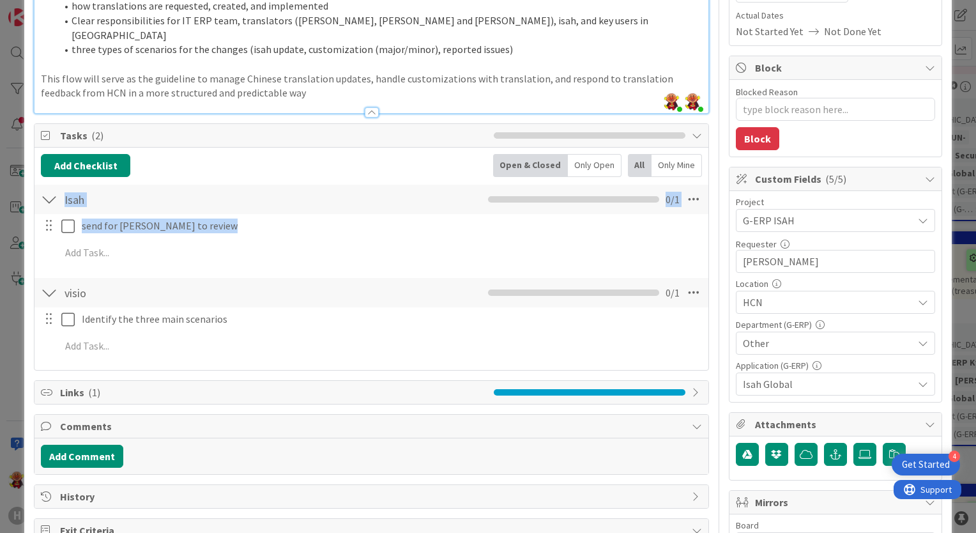
drag, startPoint x: 54, startPoint y: 184, endPoint x: 60, endPoint y: 215, distance: 31.2
click at [66, 239] on div "Isah Checklist Name 4 / 64 Isah 0 / 1 send for Tim Boor to review Update Cancel…" at bounding box center [371, 226] width 674 height 87
click at [50, 188] on div at bounding box center [49, 199] width 17 height 23
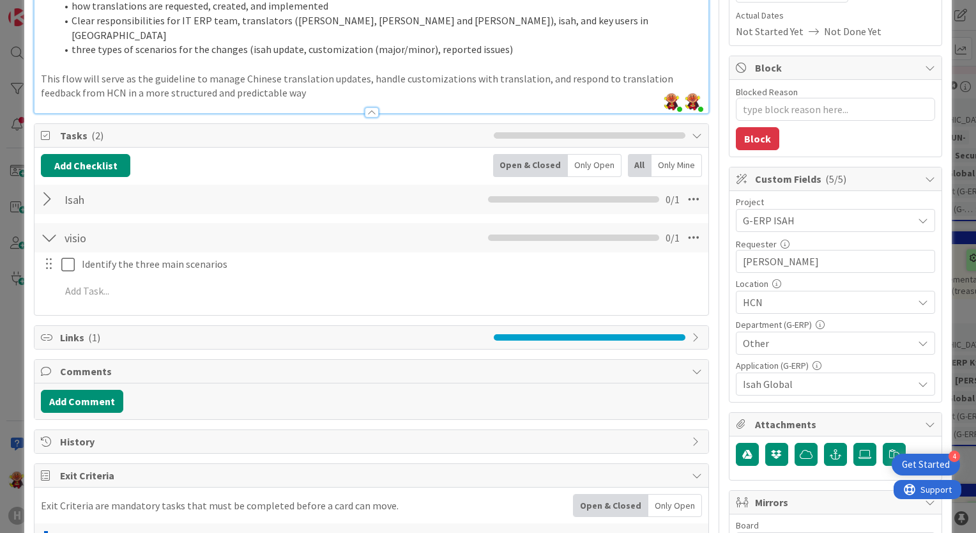
click at [48, 188] on div at bounding box center [49, 199] width 17 height 23
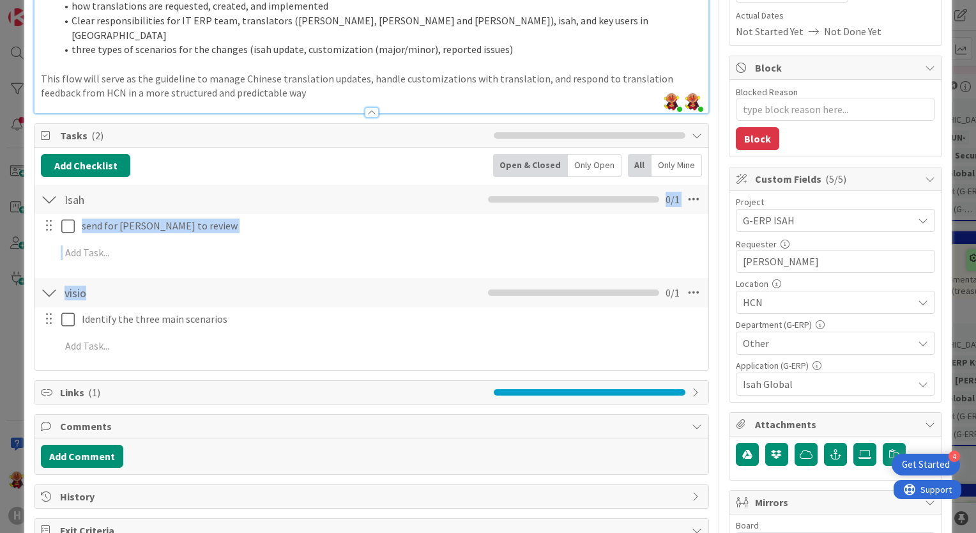
drag, startPoint x: 685, startPoint y: 184, endPoint x: 693, endPoint y: 251, distance: 67.5
click at [693, 251] on div "Isah Checklist Name 4 / 64 Isah 0 / 1 send for Tim Boor to review Update Cancel…" at bounding box center [371, 226] width 674 height 87
drag, startPoint x: 693, startPoint y: 251, endPoint x: 692, endPoint y: 243, distance: 8.4
click at [692, 243] on div at bounding box center [380, 252] width 649 height 22
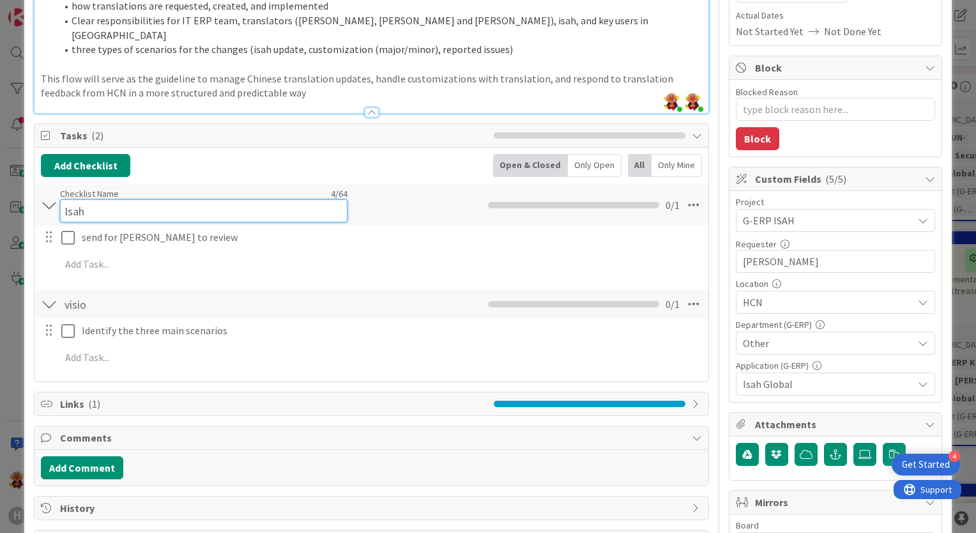
click at [225, 188] on div "Checklist Name 4 / 64 Isah" at bounding box center [203, 205] width 287 height 34
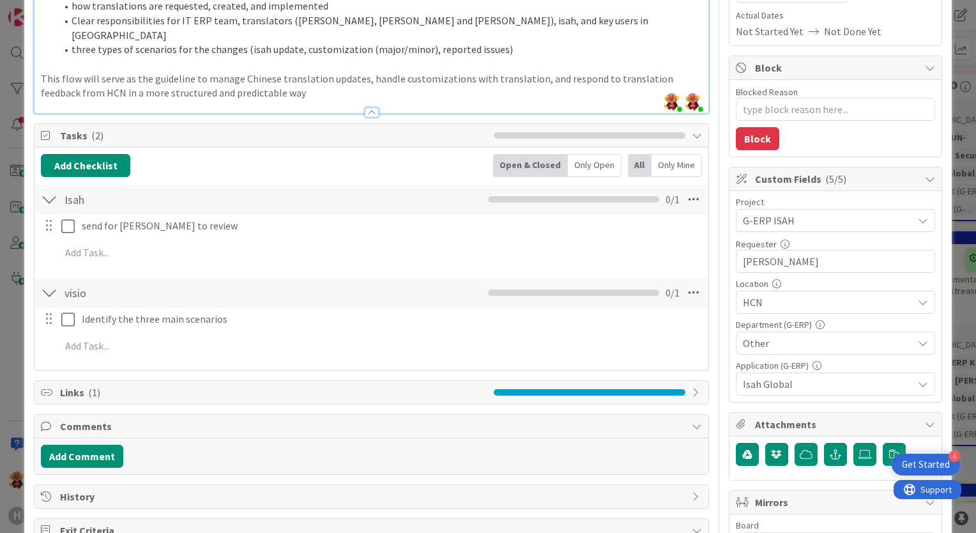
click at [39, 185] on div "Isah Checklist Name 4 / 64 Isah 0 / 1" at bounding box center [371, 199] width 674 height 29
drag, startPoint x: 48, startPoint y: 189, endPoint x: 80, endPoint y: 218, distance: 43.4
click at [80, 218] on div "Isah Checklist Name 4 / 64 Isah 0 / 1 send for Tim Boor to review Update Cancel…" at bounding box center [371, 226] width 674 height 87
click at [91, 188] on input "Isah" at bounding box center [203, 199] width 287 height 23
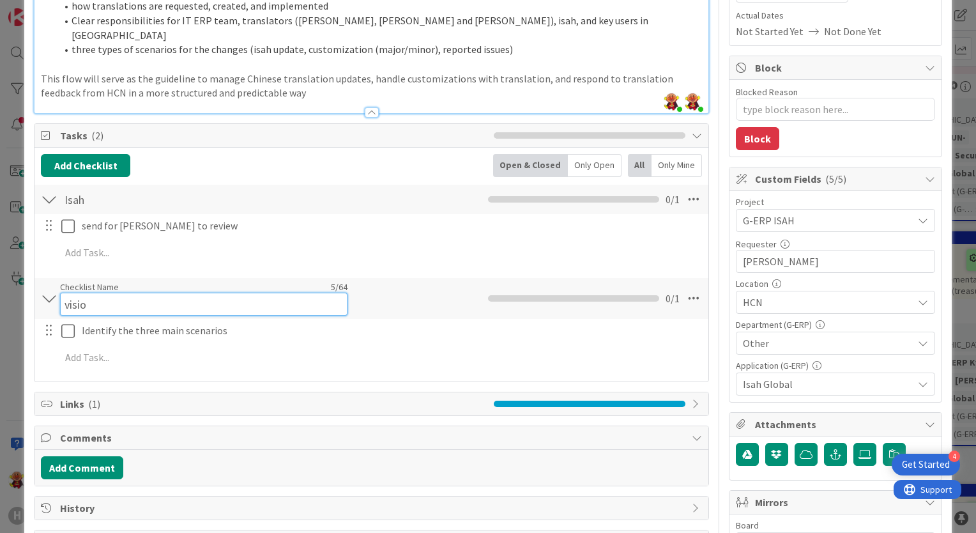
drag, startPoint x: 61, startPoint y: 288, endPoint x: 62, endPoint y: 270, distance: 18.6
click at [62, 281] on div "Checklist Name 5 / 64 visio" at bounding box center [203, 298] width 287 height 34
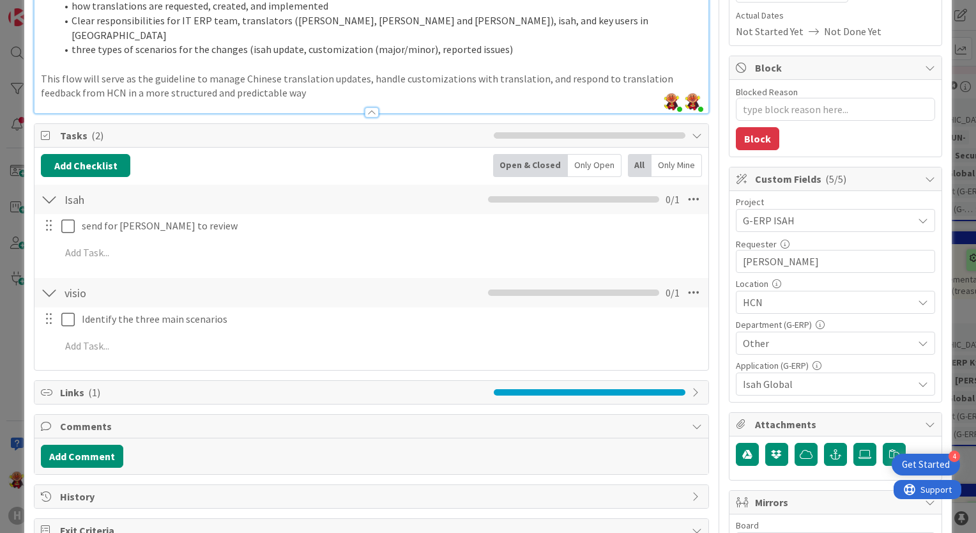
click at [51, 281] on div at bounding box center [49, 292] width 17 height 23
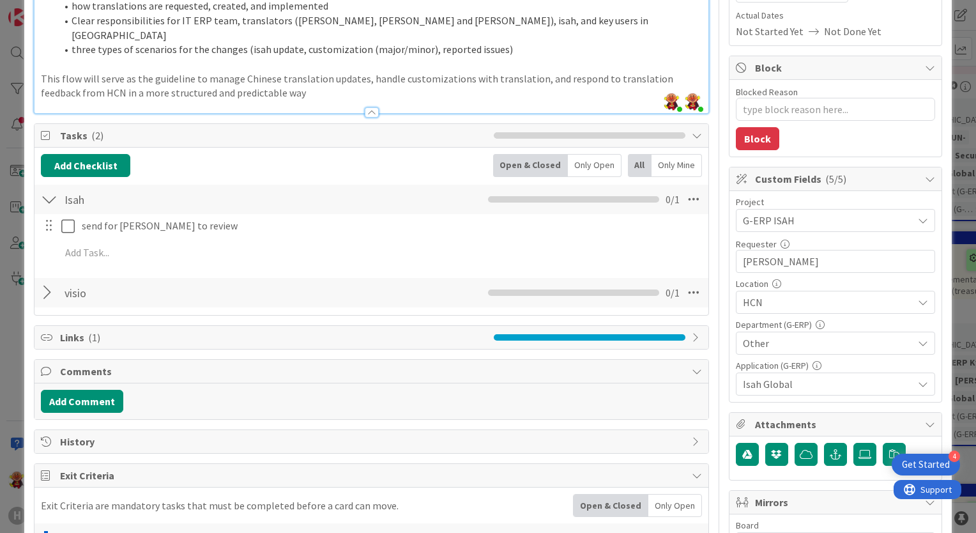
click at [40, 278] on div "visio Checklist Name 5 / 64 visio 0 / 1" at bounding box center [371, 292] width 674 height 29
drag, startPoint x: 46, startPoint y: 275, endPoint x: 46, endPoint y: 185, distance: 90.1
click at [46, 185] on div "Add Checklist Back Open & Closed Only Open All Only Mine Isah Checklist Name 4 …" at bounding box center [371, 231] width 661 height 155
click at [547, 192] on div "0 / 1" at bounding box center [584, 199] width 192 height 15
click at [575, 155] on div "Only Open" at bounding box center [595, 165] width 54 height 23
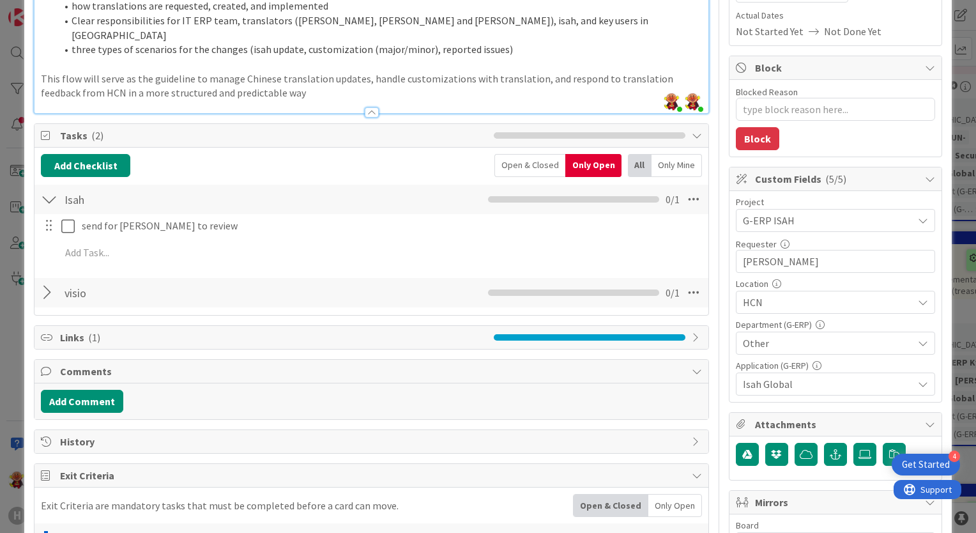
click at [577, 155] on div "Only Open" at bounding box center [593, 165] width 56 height 23
click at [542, 155] on div "Open & Closed" at bounding box center [529, 165] width 71 height 23
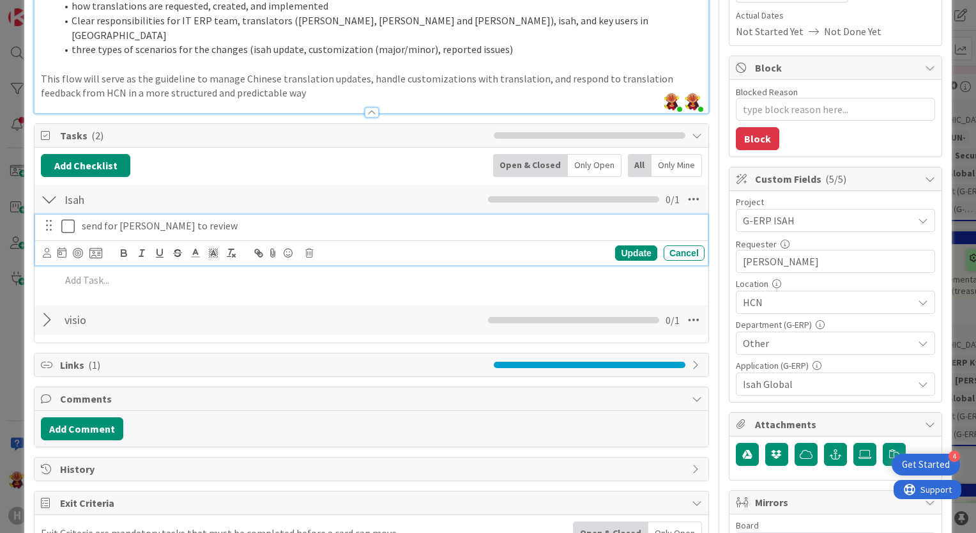
drag, startPoint x: 306, startPoint y: 227, endPoint x: 278, endPoint y: 255, distance: 39.8
click at [299, 238] on div "send for Tim Boor to review Update Cancel" at bounding box center [371, 240] width 673 height 50
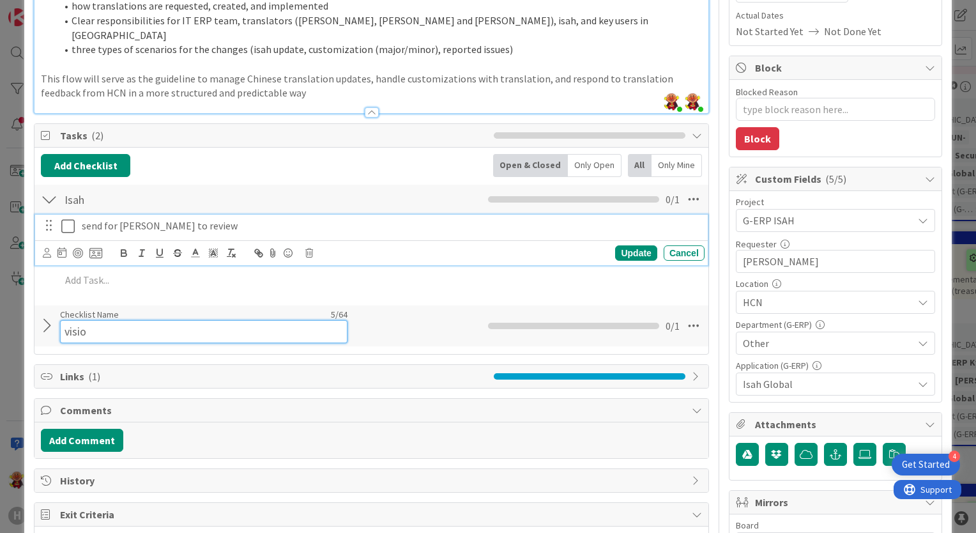
click at [220, 308] on div "Checklist Name 5 / 64 visio" at bounding box center [203, 325] width 287 height 34
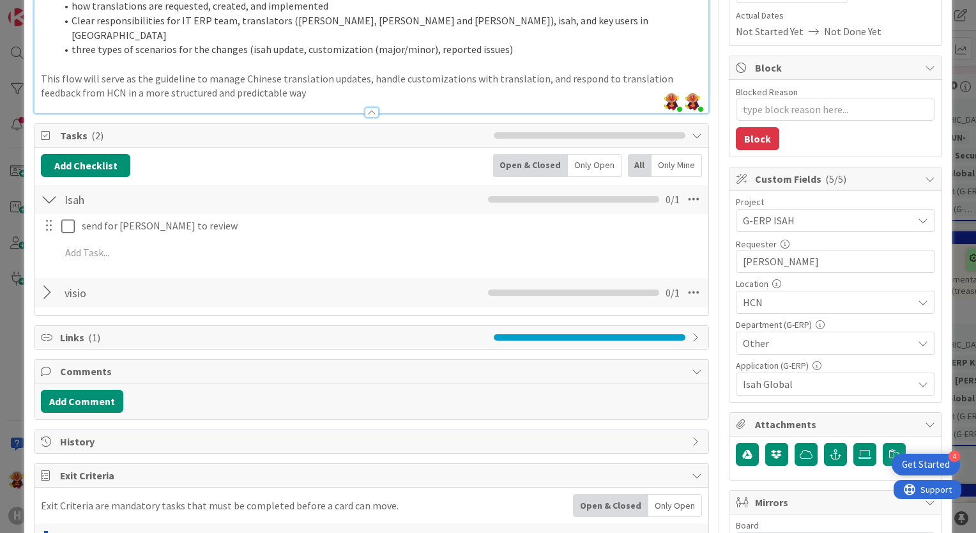
click at [299, 156] on div "Add Checklist Back Open & Closed Only Open All Only Mine" at bounding box center [371, 165] width 661 height 23
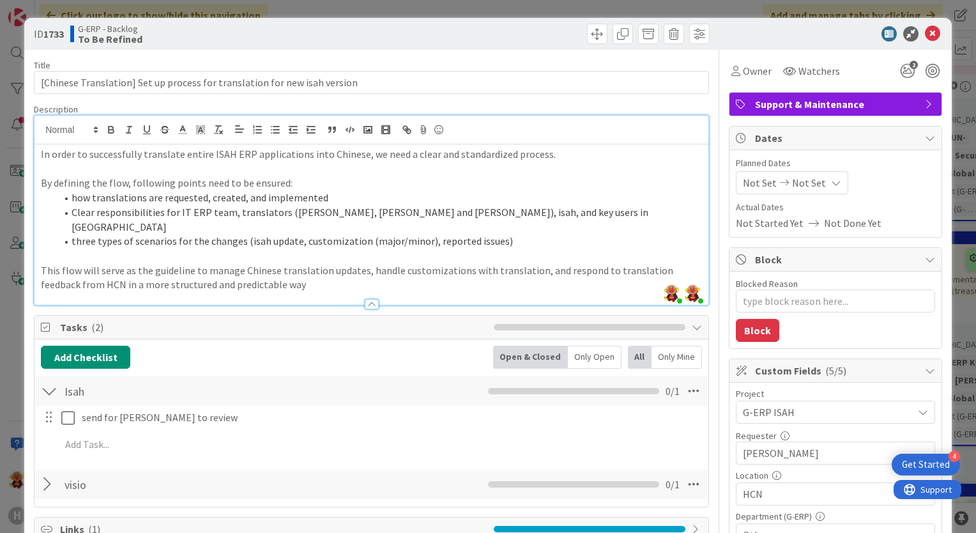
type textarea "x"
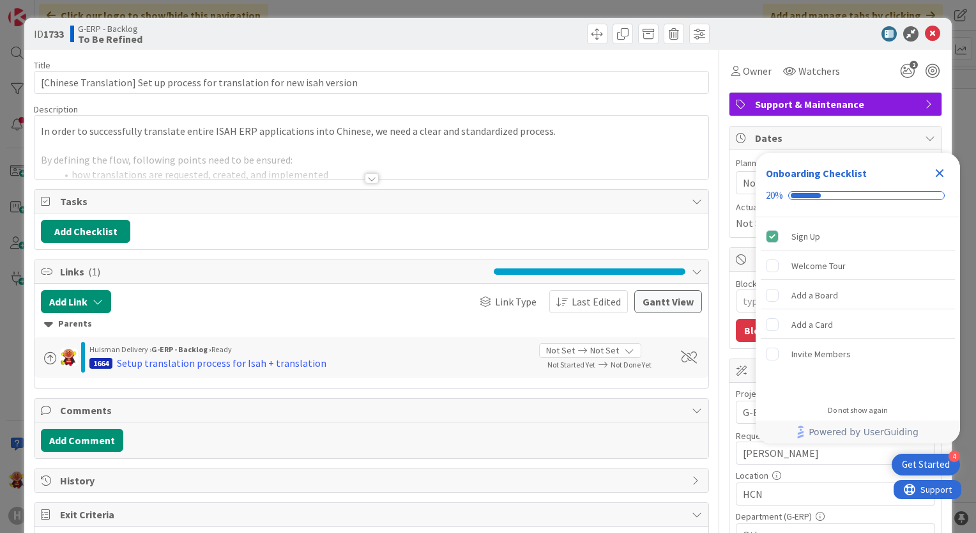
click at [367, 173] on div at bounding box center [372, 178] width 14 height 10
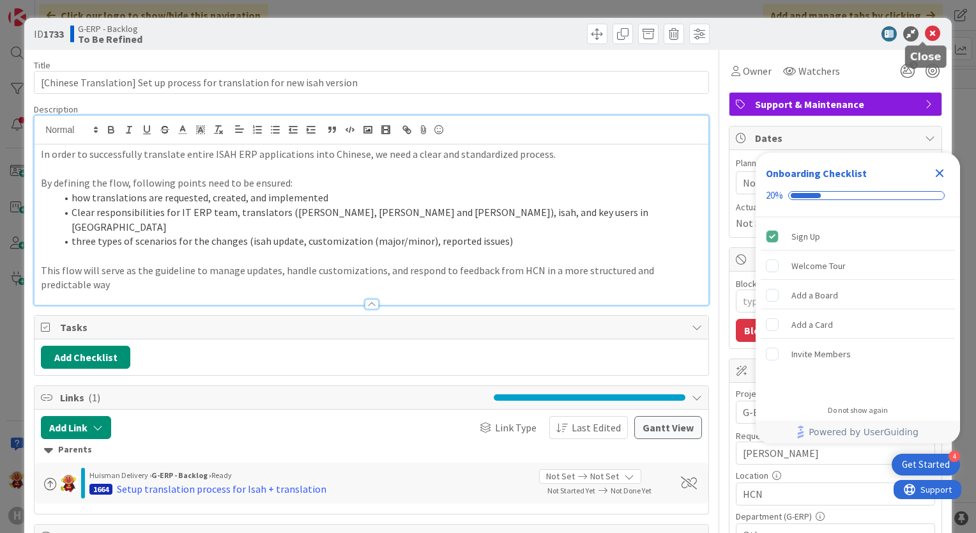
click at [925, 40] on icon at bounding box center [932, 33] width 15 height 15
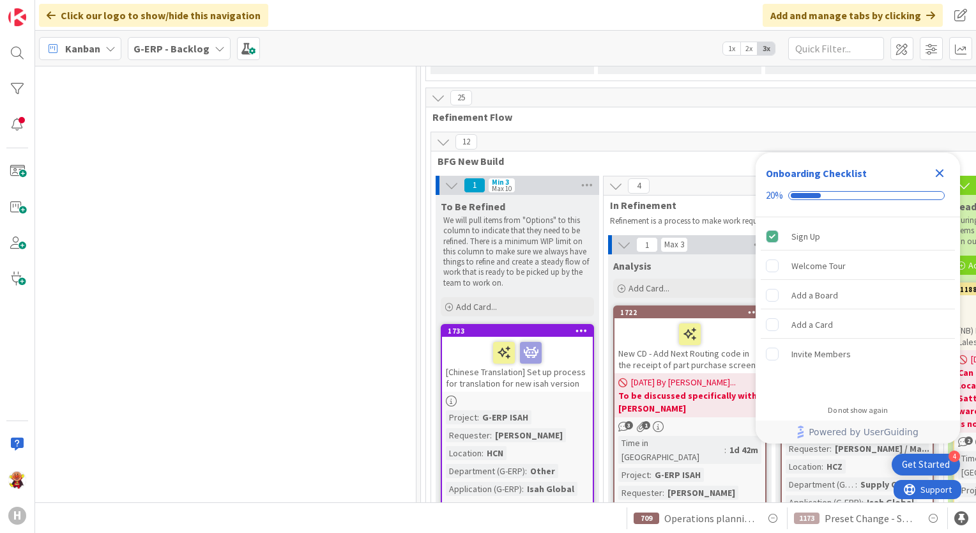
scroll to position [2618, 1156]
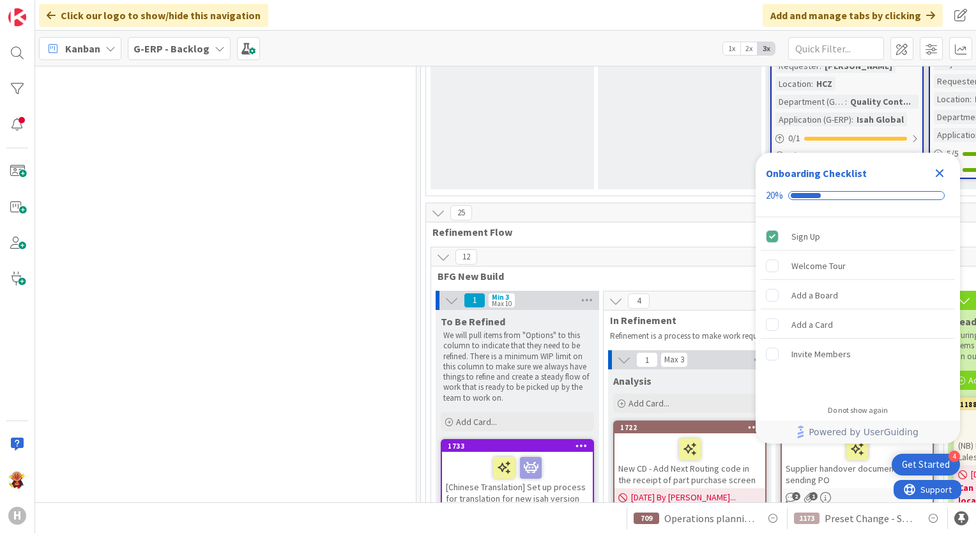
click at [582, 452] on div "[Chinese Translation] Set up process for translation for new isah version" at bounding box center [517, 479] width 151 height 55
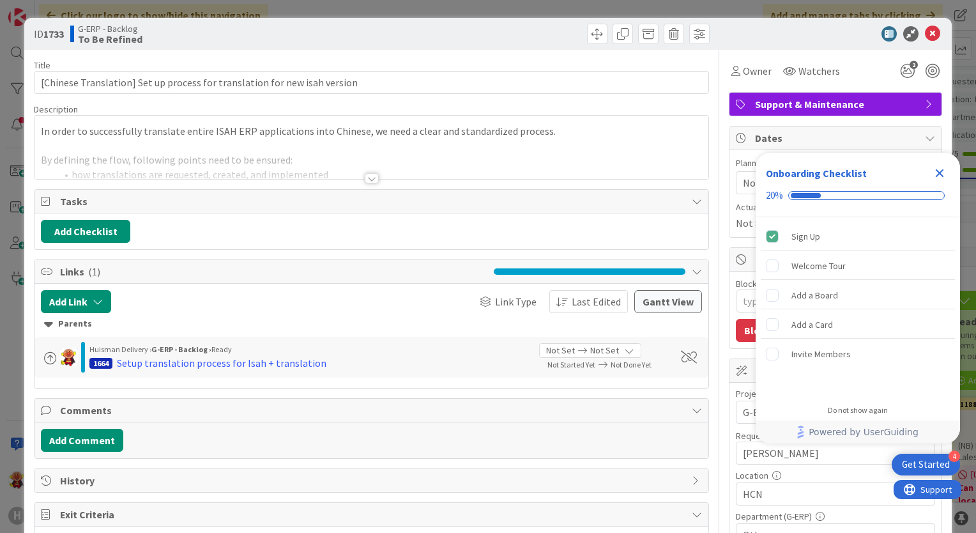
click at [358, 182] on div "Title 74 / 128 [Chinese Translation] Set up process for translation for new isa…" at bounding box center [371, 444] width 675 height 789
click at [365, 180] on div at bounding box center [372, 178] width 14 height 10
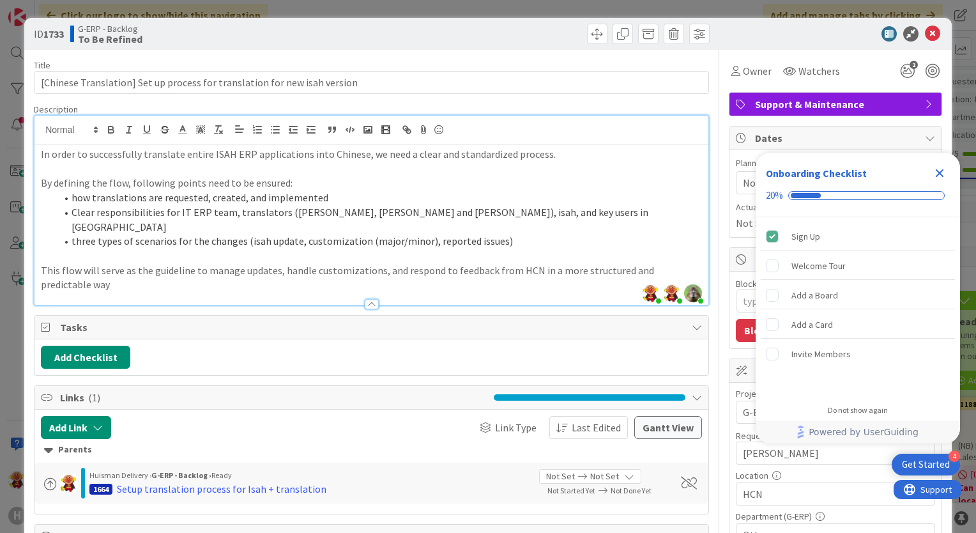
click at [202, 263] on p "This flow will serve as the guideline to manage updates, handle customizations,…" at bounding box center [371, 277] width 661 height 29
click at [275, 263] on p "This flow will serve as the guideline to manage updates, handle customizations,…" at bounding box center [371, 277] width 661 height 29
click at [325, 263] on p "This flow will serve as the guideline to manage updates, handle customizations,…" at bounding box center [371, 277] width 661 height 29
click at [344, 263] on p "This flow will serve as the guideline to manage updates, handle customizations,…" at bounding box center [371, 277] width 661 height 29
click at [361, 263] on p "This flow will serve as the guideline to manage updates, handle customizations,…" at bounding box center [371, 277] width 661 height 29
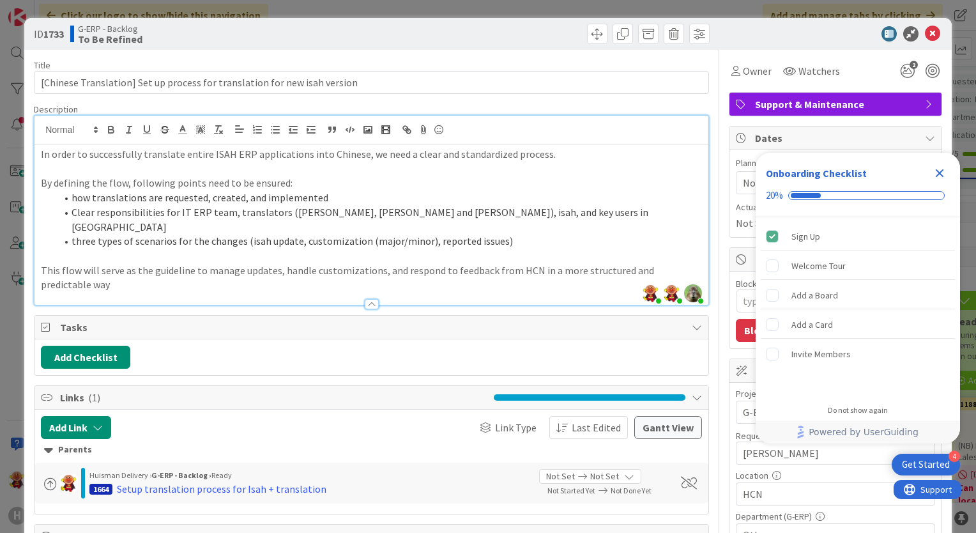
click at [382, 263] on p "This flow will serve as the guideline to manage updates, handle customizations,…" at bounding box center [371, 277] width 661 height 29
click at [439, 264] on p "This flow will serve as the guideline to manage updates, handle customizations,…" at bounding box center [371, 277] width 661 height 29
click at [240, 263] on p "This flow will serve as the guideline to manage updates, handle customizations,…" at bounding box center [371, 277] width 661 height 29
click at [485, 263] on p "This flow will serve as the guideline to manage updates, handle customizations,…" at bounding box center [371, 277] width 661 height 29
click at [488, 263] on p "This flow will serve as the guideline to manage updates, handle customizations,…" at bounding box center [371, 277] width 661 height 29
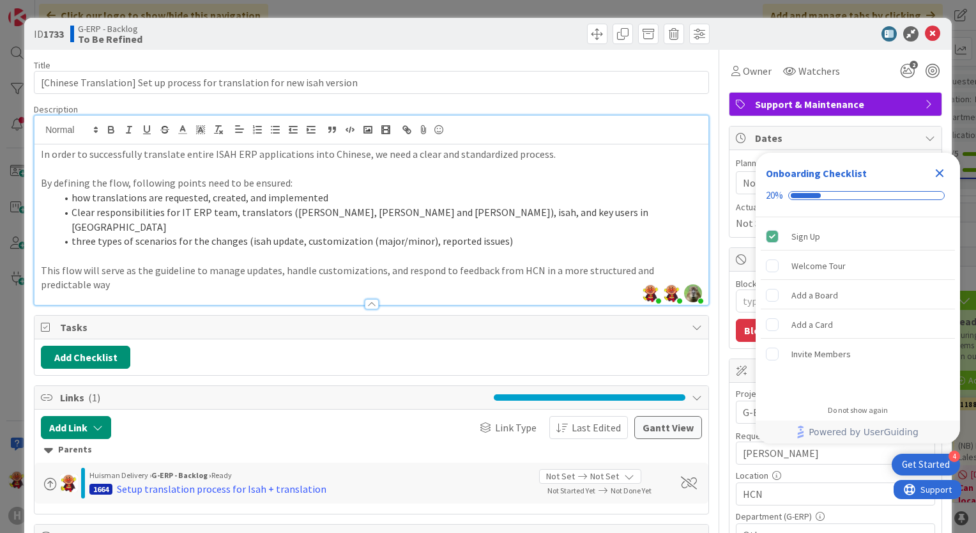
click at [531, 263] on p "This flow will serve as the guideline to manage updates, handle customizations,…" at bounding box center [371, 277] width 661 height 29
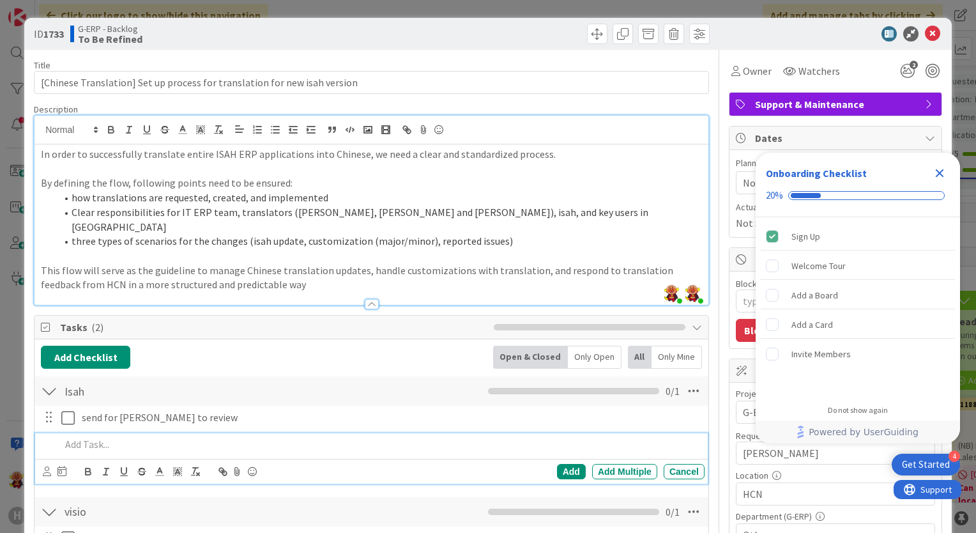
type textarea "x"
